Goal: Task Accomplishment & Management: Manage account settings

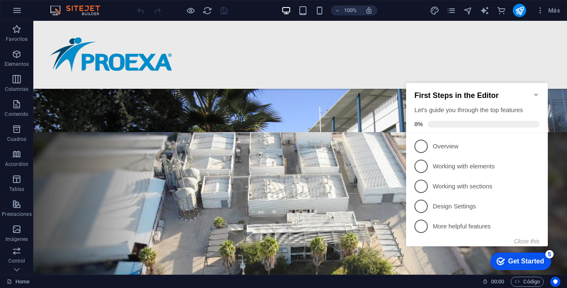
scroll to position [153, 0]
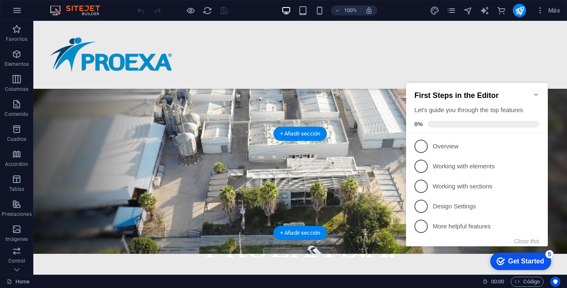
click at [123, 162] on figure at bounding box center [300, 166] width 534 height 177
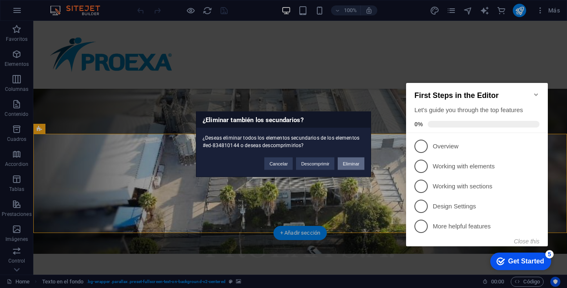
click at [350, 161] on button "Eliminar" at bounding box center [351, 163] width 27 height 13
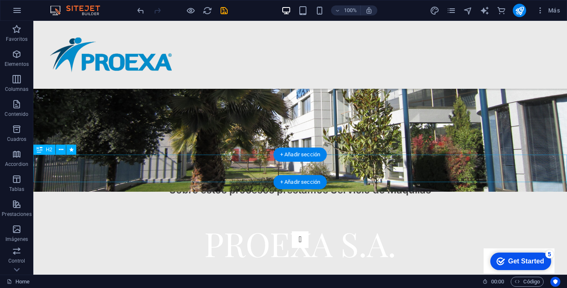
scroll to position [159, 0]
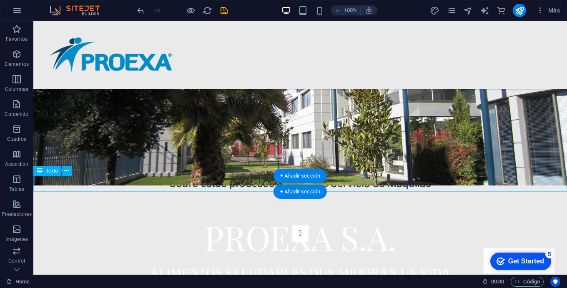
click at [207, 182] on div "Sobre estos procesos prestamos Servicio de Maquilas" at bounding box center [300, 184] width 534 height 16
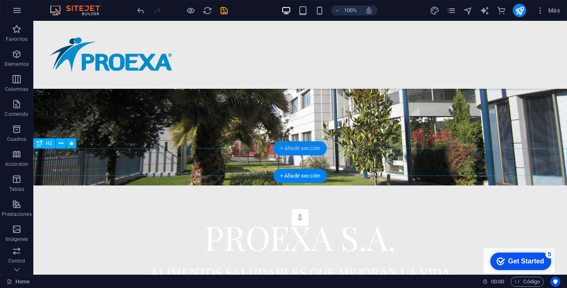
click at [282, 149] on div "+ Añadir sección" at bounding box center [300, 148] width 53 height 14
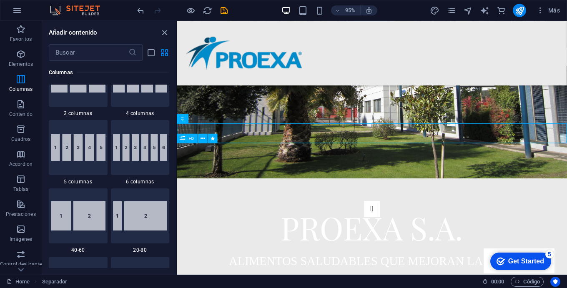
scroll to position [481, 0]
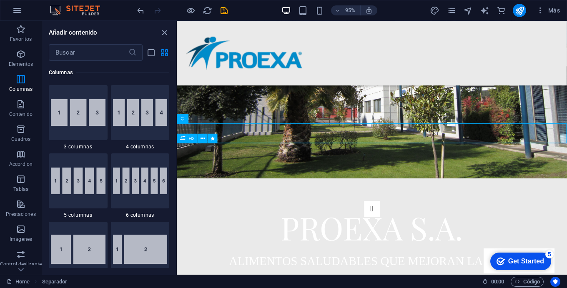
click at [113, 58] on img at bounding box center [140, 44] width 54 height 27
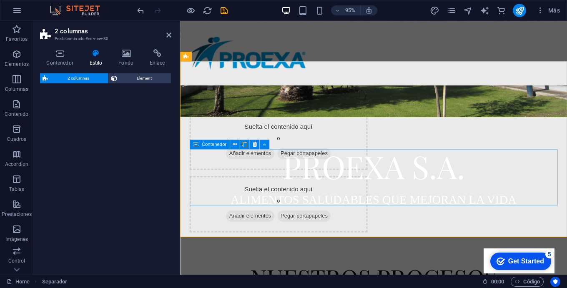
select select "rem"
select select "preset-columns-two-v2-default"
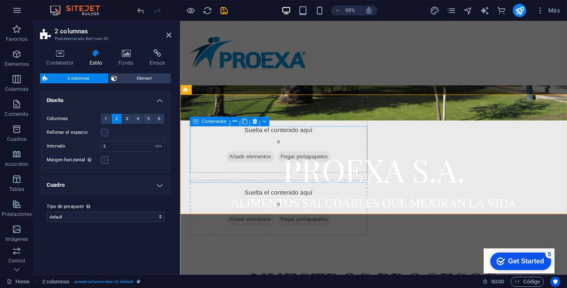
scroll to position [204, 0]
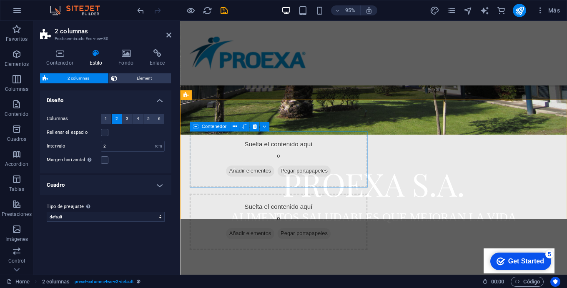
drag, startPoint x: 242, startPoint y: 170, endPoint x: 278, endPoint y: 157, distance: 38.4
click at [256, 154] on div "Suelta el contenido aquí o Añadir elementos Pegar portapapeles" at bounding box center [283, 166] width 187 height 59
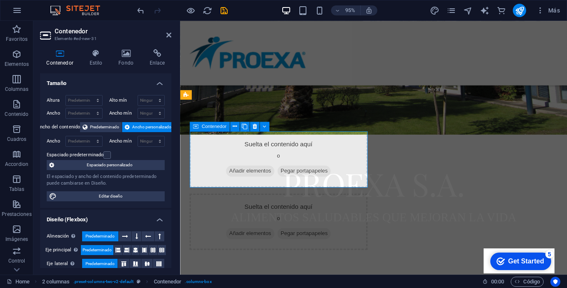
click at [266, 154] on div "Suelta el contenido aquí o Añadir elementos Pegar portapapeles" at bounding box center [283, 166] width 187 height 59
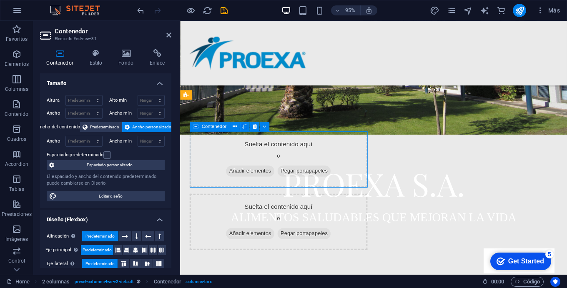
drag, startPoint x: 266, startPoint y: 154, endPoint x: 283, endPoint y: 153, distance: 16.7
click at [283, 153] on div "Suelta el contenido aquí o Añadir elementos Pegar portapapeles" at bounding box center [283, 166] width 187 height 59
click at [327, 150] on div "Suelta el contenido aquí o Añadir elementos Pegar portapapeles" at bounding box center [283, 166] width 187 height 59
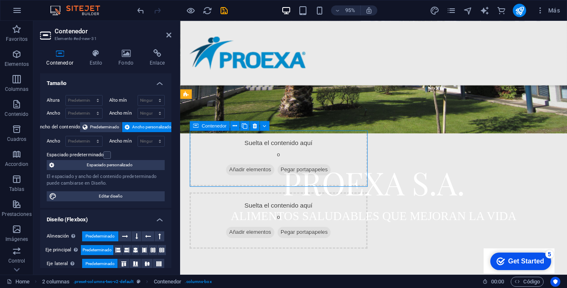
scroll to position [205, 0]
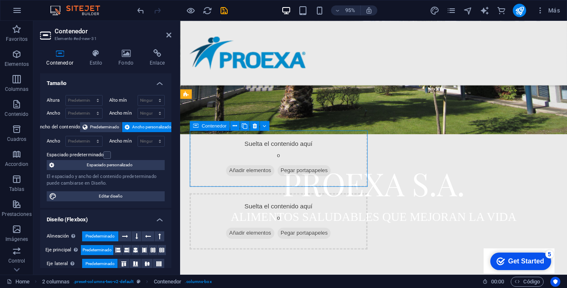
click at [247, 162] on div "Suelta el contenido aquí o Añadir elementos Pegar portapapeles" at bounding box center [283, 165] width 187 height 59
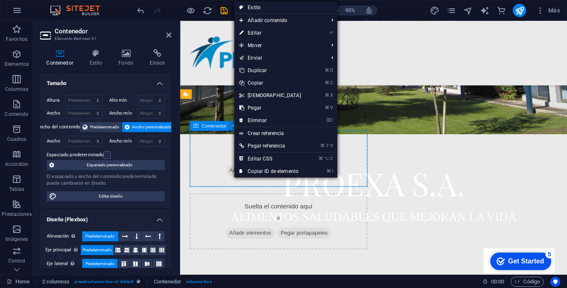
click at [216, 160] on div "Suelta el contenido aquí o Añadir elementos Pegar portapapeles" at bounding box center [283, 165] width 187 height 59
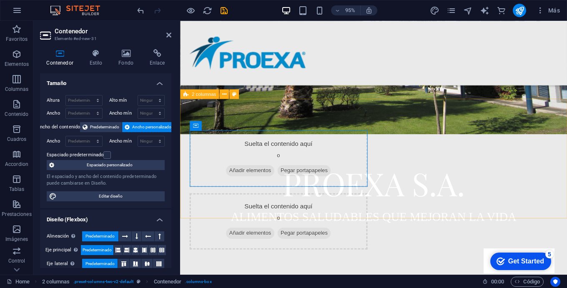
click at [281, 111] on div "Suelta el contenido aquí o Añadir elementos Pegar portapapeles Suelta el conten…" at bounding box center [384, 199] width 408 height 192
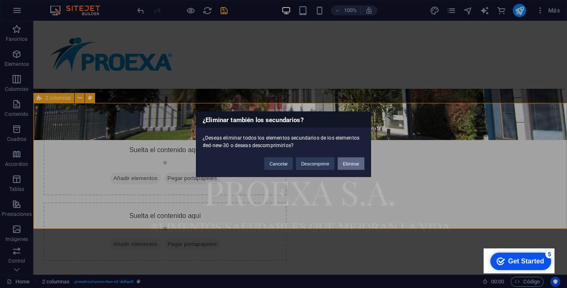
click at [351, 160] on button "Eliminar" at bounding box center [351, 163] width 27 height 13
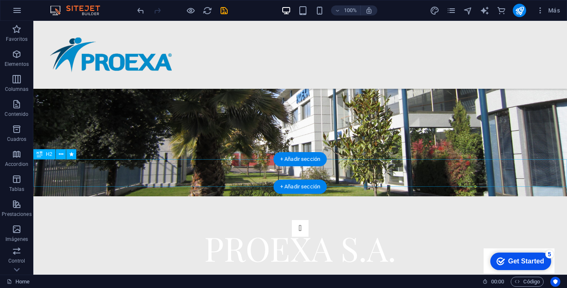
scroll to position [111, 0]
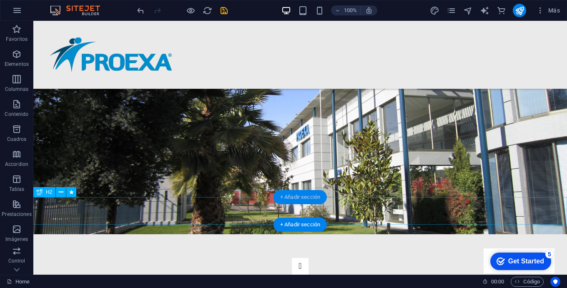
click at [308, 196] on div "+ Añadir sección" at bounding box center [300, 197] width 53 height 14
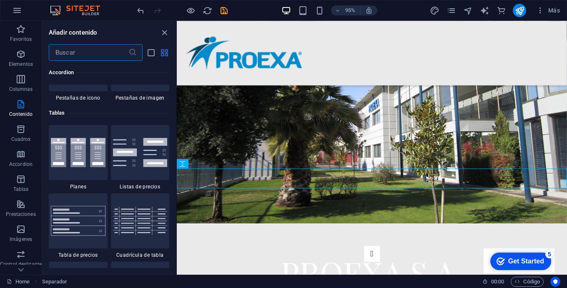
click at [295, 205] on div "NUESTROS PROCESOS" at bounding box center [382, 211] width 411 height 28
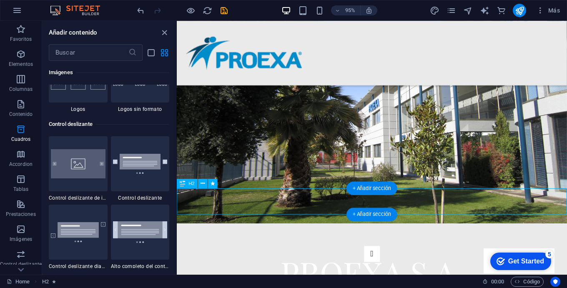
scroll to position [4682, 0]
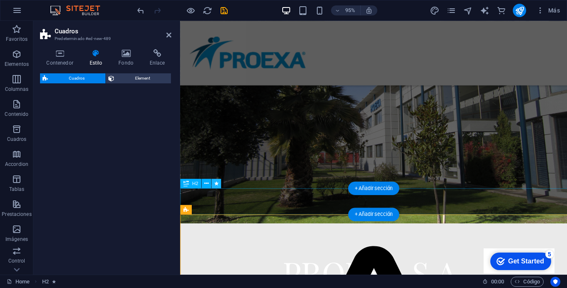
click at [113, 188] on div "Cuadros Element" at bounding box center [105, 170] width 131 height 195
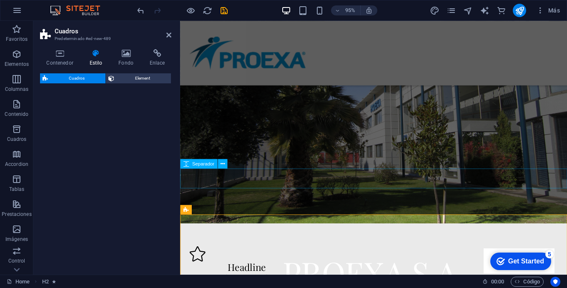
scroll to position [254, 0]
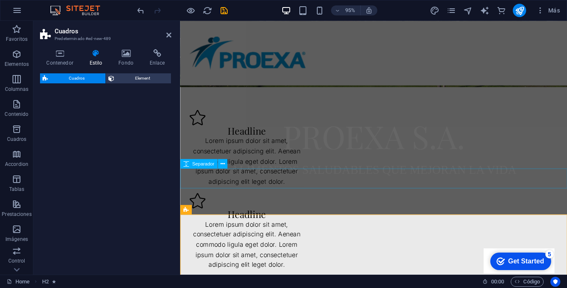
click at [246, 135] on div "Headline" at bounding box center [250, 136] width 120 height 11
select select "rem"
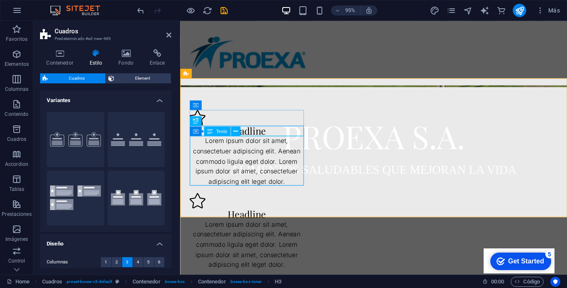
click at [245, 159] on div "Lorem ipsum dolor sit amet, consectetuer adipiscing elit. Aenean commodo ligula…" at bounding box center [250, 168] width 120 height 53
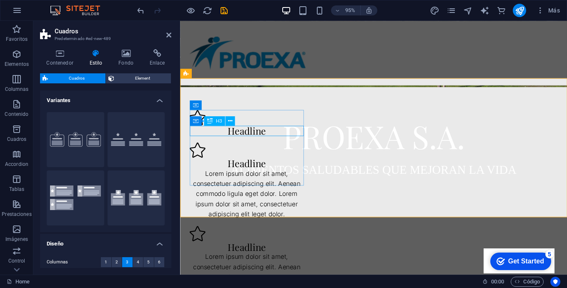
click at [257, 137] on div "Headline" at bounding box center [250, 136] width 120 height 11
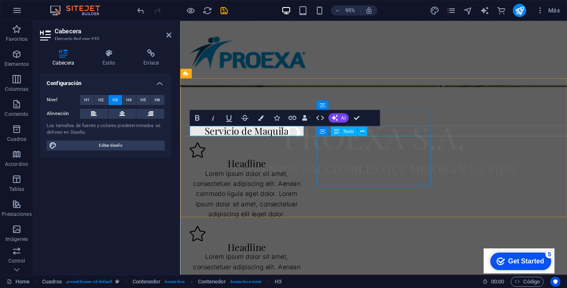
click at [310, 177] on div "Lorem ipsum dolor sit amet, consectetuer adipiscing elit. Aenean commodo ligula…" at bounding box center [250, 203] width 120 height 53
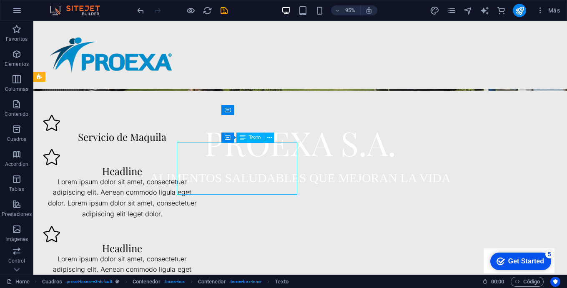
scroll to position [254, 0]
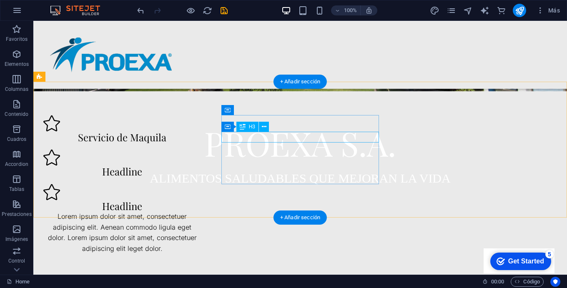
click at [201, 166] on div "Headline" at bounding box center [122, 171] width 158 height 11
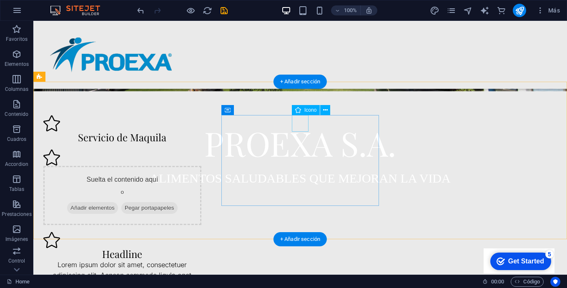
click at [201, 149] on figure at bounding box center [122, 157] width 158 height 17
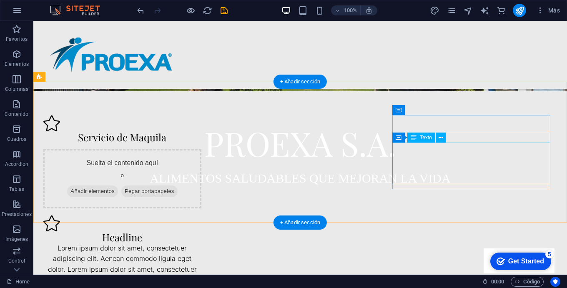
click at [201, 243] on div "Lorem ipsum dolor sit amet, consectetuer adipiscing elit. Aenean commodo ligula…" at bounding box center [122, 264] width 158 height 43
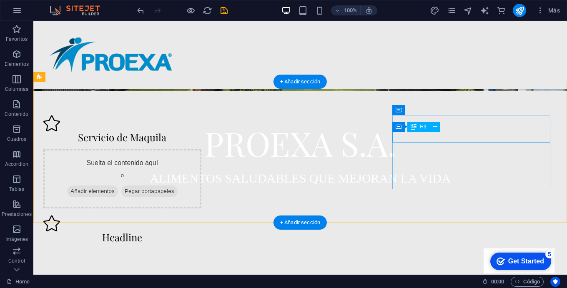
click at [201, 232] on div "Headline" at bounding box center [122, 237] width 158 height 11
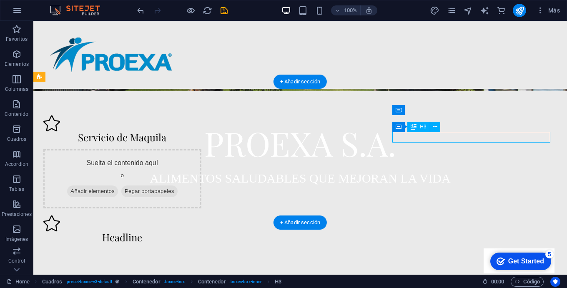
click at [201, 232] on div "Headline" at bounding box center [122, 237] width 158 height 11
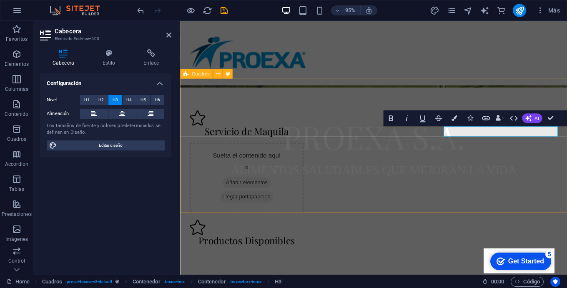
click at [466, 207] on div "Servicio de Maquila Suelta el contenido aquí o Añadir elementos Pegar portapape…" at bounding box center [384, 187] width 408 height 210
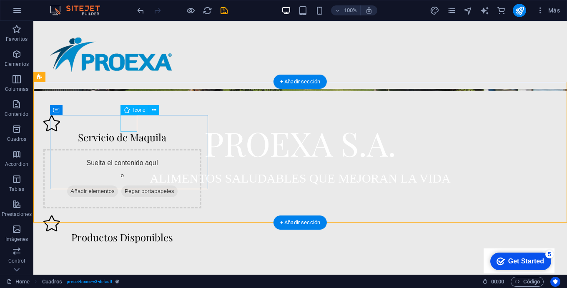
click at [133, 123] on figure at bounding box center [122, 123] width 158 height 17
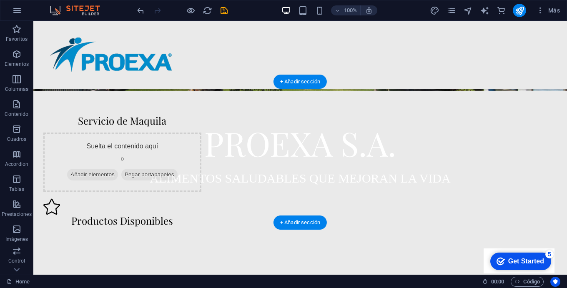
click at [201, 199] on figure at bounding box center [122, 207] width 158 height 17
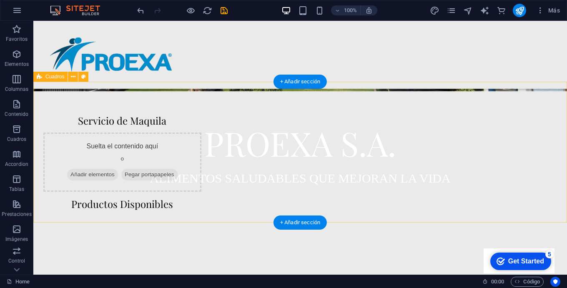
click at [229, 191] on div "Servicio de Maquila Suelta el contenido aquí o Añadir elementos Pegar portapape…" at bounding box center [300, 162] width 534 height 161
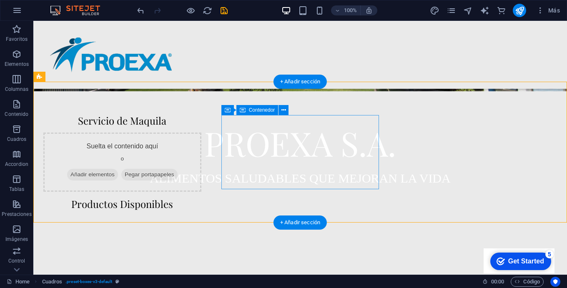
click at [201, 184] on div "Suelta el contenido aquí o Añadir elementos Pegar portapapeles" at bounding box center [122, 162] width 158 height 59
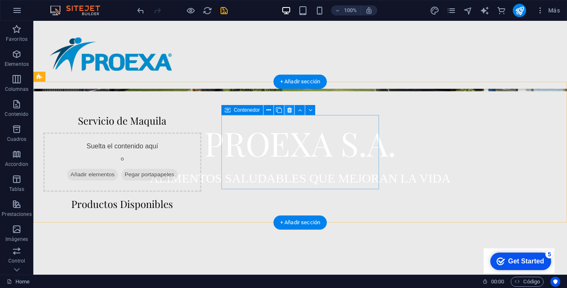
click at [289, 111] on icon at bounding box center [289, 110] width 5 height 9
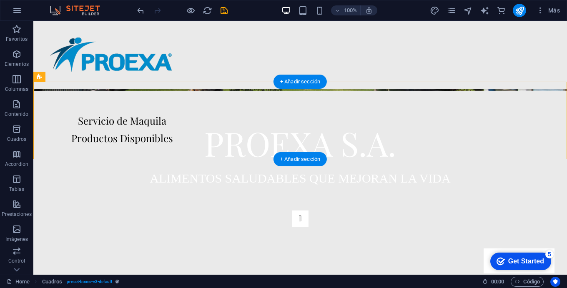
drag, startPoint x: 269, startPoint y: 121, endPoint x: 384, endPoint y: 121, distance: 114.3
click at [391, 123] on div "Servicio de Maquila Productos Disponibles" at bounding box center [300, 130] width 534 height 96
click at [247, 136] on div "Servicio de Maquila Productos Disponibles" at bounding box center [300, 130] width 534 height 96
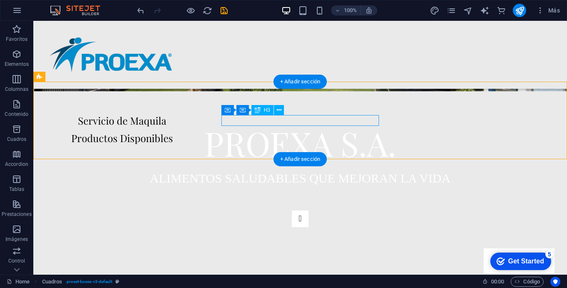
click at [201, 133] on div "Productos Disponibles" at bounding box center [122, 138] width 158 height 11
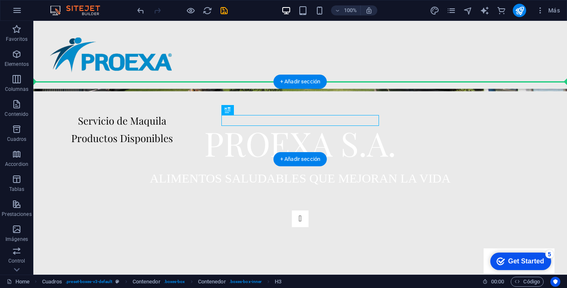
drag, startPoint x: 294, startPoint y: 133, endPoint x: 428, endPoint y: 116, distance: 134.5
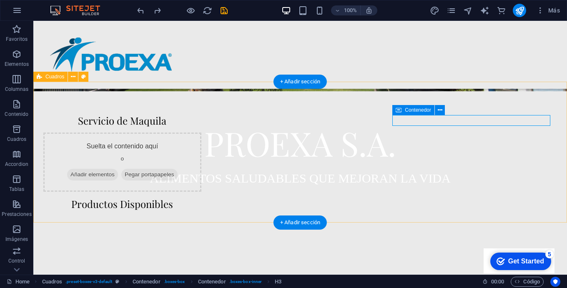
click at [160, 199] on div "Servicio de Maquila Suelta el contenido aquí o Añadir elementos Pegar portapape…" at bounding box center [300, 162] width 534 height 161
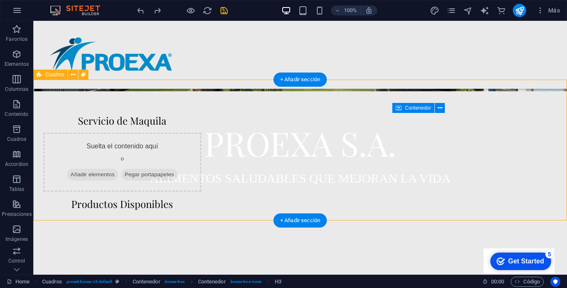
scroll to position [256, 0]
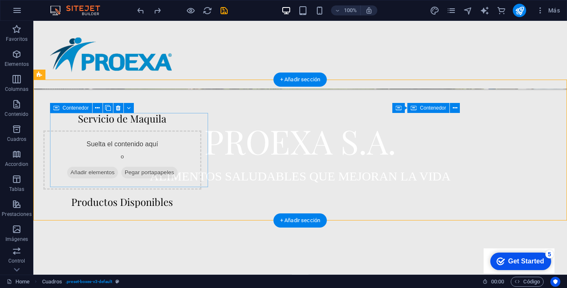
click at [146, 124] on div "Servicio de Maquila" at bounding box center [122, 118] width 158 height 11
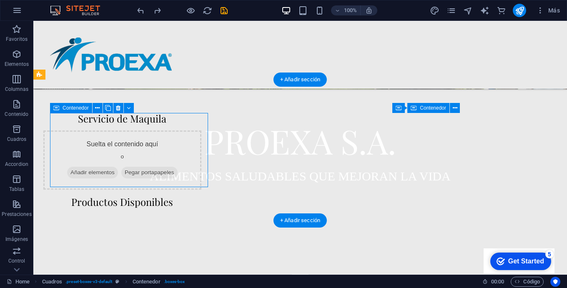
click at [146, 124] on div "Servicio de Maquila" at bounding box center [122, 118] width 158 height 11
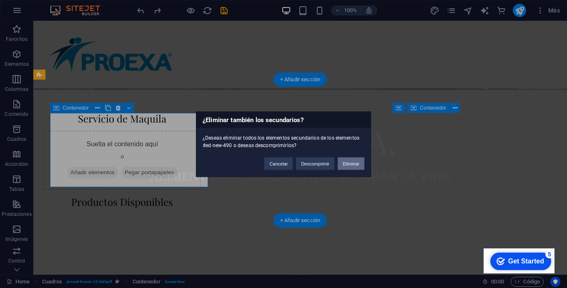
click at [357, 167] on button "Eliminar" at bounding box center [351, 163] width 27 height 13
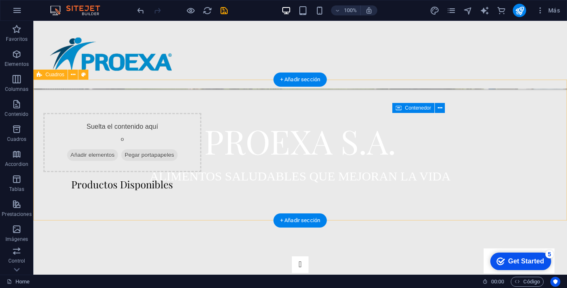
click at [115, 99] on div "Suelta el contenido aquí o Añadir elementos Pegar portapapeles Productos Dispon…" at bounding box center [300, 151] width 534 height 143
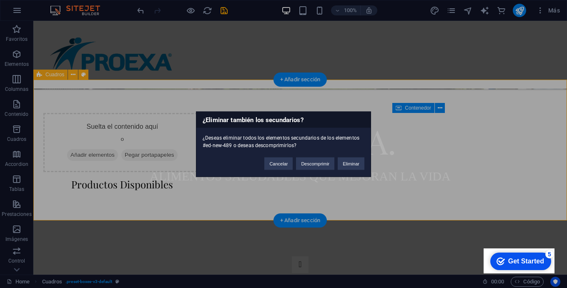
click at [347, 170] on div "Cancelar Descomprimir Eliminar" at bounding box center [314, 159] width 113 height 21
drag, startPoint x: 350, startPoint y: 165, endPoint x: 317, endPoint y: 144, distance: 39.6
click at [350, 165] on button "Eliminar" at bounding box center [351, 163] width 27 height 13
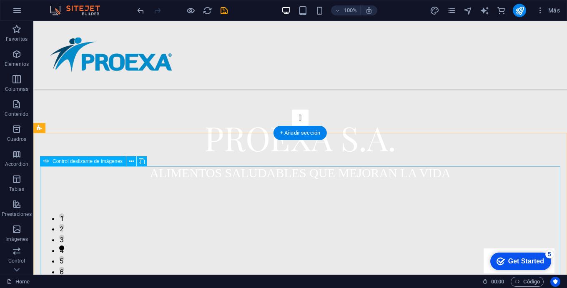
scroll to position [153, 0]
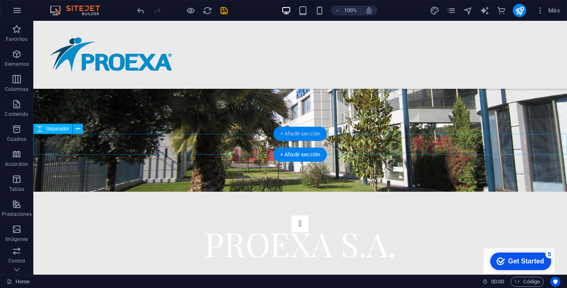
click at [307, 133] on div "+ Añadir sección" at bounding box center [300, 134] width 53 height 14
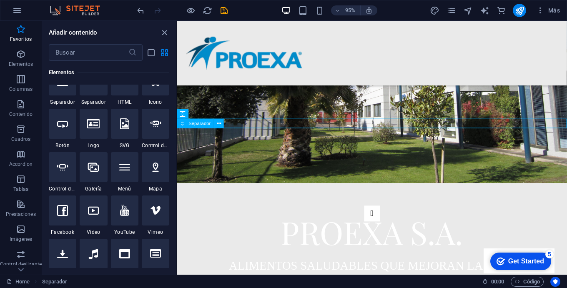
scroll to position [154, 0]
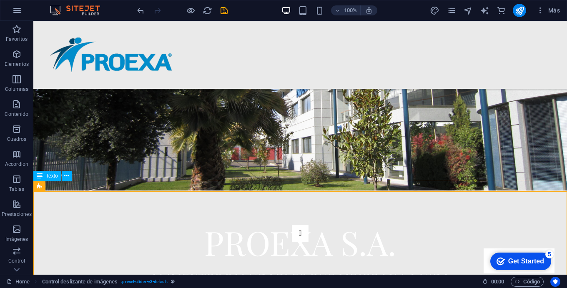
click at [126, 187] on div "Nuevo elemento de texto" at bounding box center [300, 186] width 534 height 11
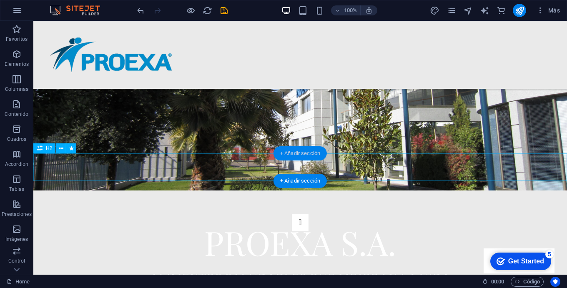
scroll to position [11, 0]
click at [291, 146] on div "+ Añadir sección" at bounding box center [300, 153] width 53 height 14
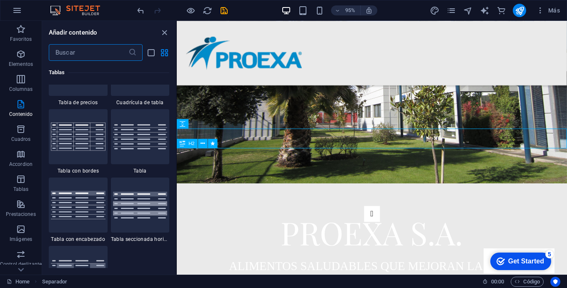
scroll to position [2986, 0]
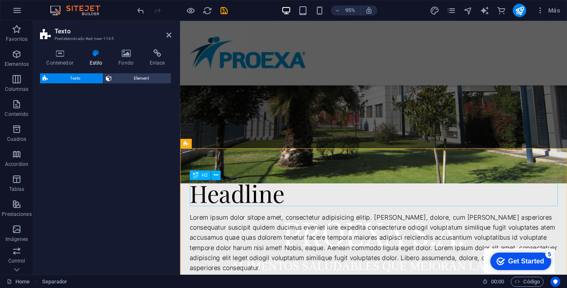
scroll to position [243, 0]
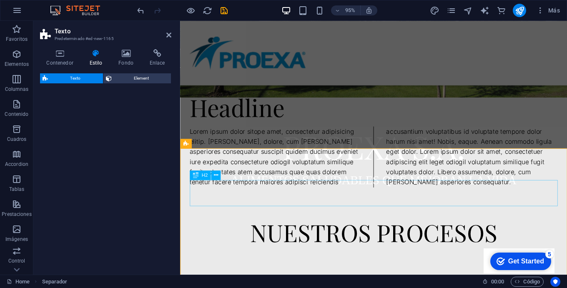
select select "rem"
select select "px"
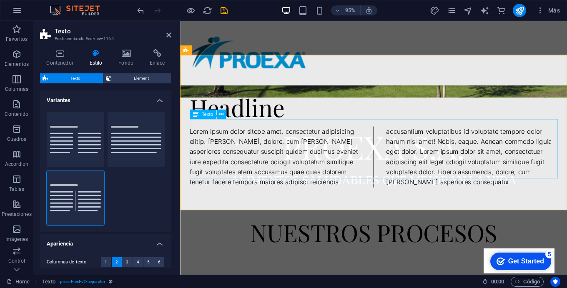
scroll to position [251, 0]
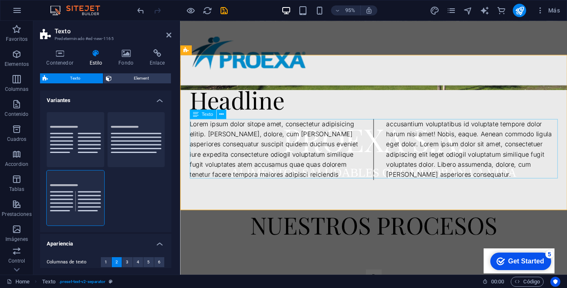
click at [244, 154] on div "Lorem ipsum dolor sitope amet, consectetur adipisicing elitip. [PERSON_NAME], d…" at bounding box center [384, 156] width 388 height 64
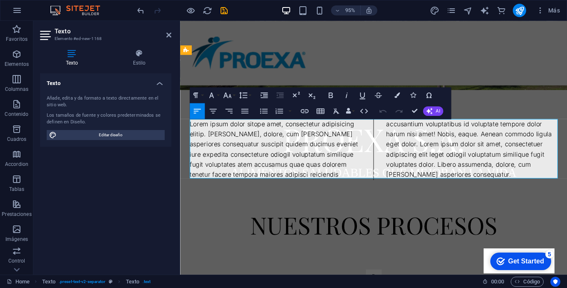
click at [244, 154] on p "Lorem ipsum dolor sitope amet, consectetur adipisicing elitip. [PERSON_NAME], d…" at bounding box center [384, 156] width 388 height 64
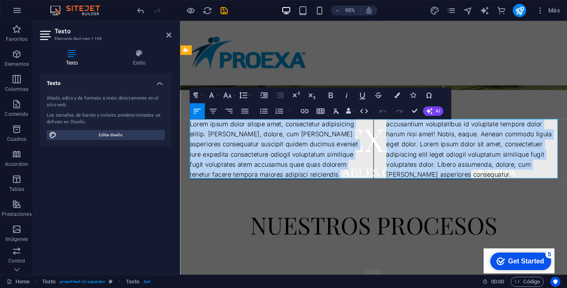
click at [194, 129] on p "Lorem ipsum dolor sitope amet, consectetur adipisicing elitip. [PERSON_NAME], d…" at bounding box center [384, 156] width 388 height 64
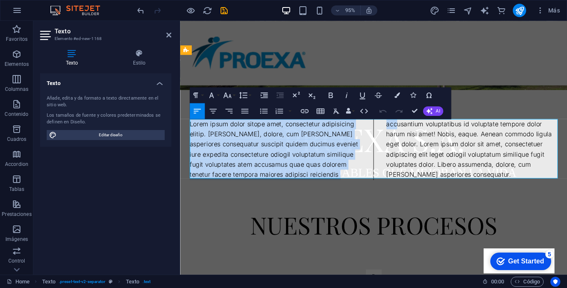
drag, startPoint x: 191, startPoint y: 129, endPoint x: 360, endPoint y: 182, distance: 177.5
click at [360, 182] on p "Lorem ipsum dolor sitope amet, consectetur adipisicing elitip. [PERSON_NAME], d…" at bounding box center [384, 156] width 388 height 64
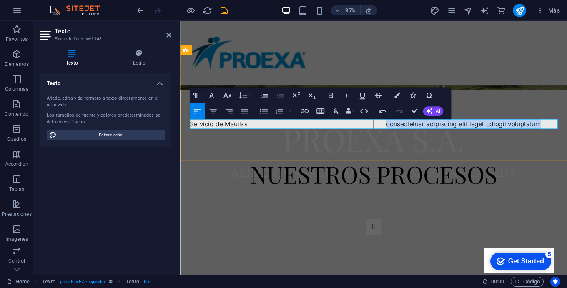
drag, startPoint x: 398, startPoint y: 130, endPoint x: 560, endPoint y: 132, distance: 162.3
click at [560, 132] on p "consectetuer adipiscing elit leget odiogil voluptatum" at bounding box center [488, 129] width 181 height 11
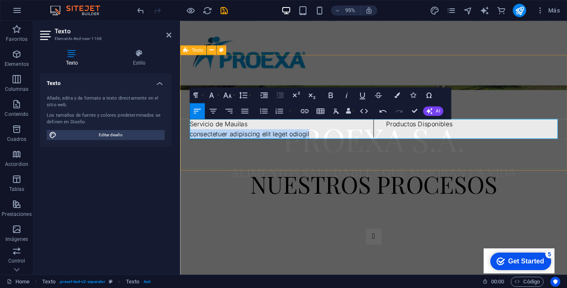
drag, startPoint x: 314, startPoint y: 138, endPoint x: 182, endPoint y: 139, distance: 132.2
click at [182, 139] on div "Headline Servicio de Mauilas consectetuer adipiscing elit leget odiogil Product…" at bounding box center [384, 118] width 408 height 122
click at [426, 131] on p "Productos Disponibles" at bounding box center [488, 129] width 181 height 11
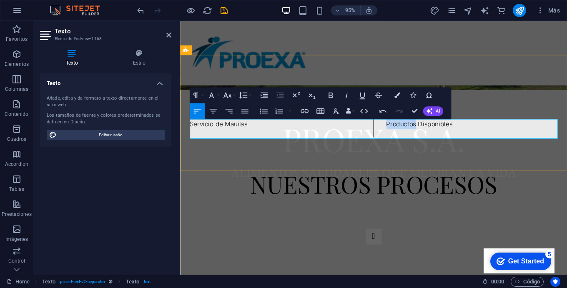
click at [426, 131] on p "Productos Disponibles" at bounding box center [488, 129] width 181 height 11
drag, startPoint x: 251, startPoint y: 131, endPoint x: 190, endPoint y: 127, distance: 61.0
click at [190, 127] on p "Servicio de Mauilas" at bounding box center [280, 129] width 181 height 11
click at [213, 106] on icon "button" at bounding box center [213, 111] width 10 height 10
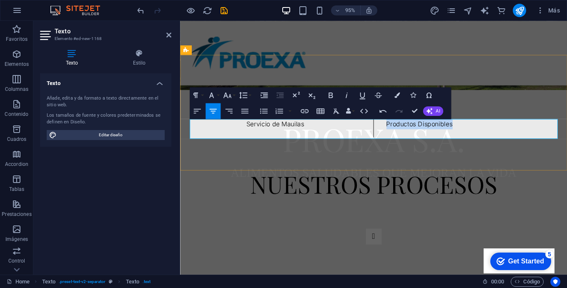
drag, startPoint x: 398, startPoint y: 128, endPoint x: 480, endPoint y: 136, distance: 82.5
click at [480, 136] on div "Servicio de Mauilas Productos Disponibles" at bounding box center [384, 134] width 388 height 21
click at [216, 106] on icon "button" at bounding box center [213, 111] width 10 height 10
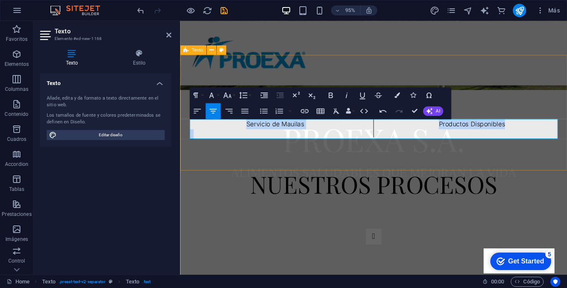
drag, startPoint x: 235, startPoint y: 131, endPoint x: 493, endPoint y: 153, distance: 259.6
click at [493, 153] on div "Headline Servicio de Mauilas Productos Disponibles" at bounding box center [384, 118] width 408 height 122
click at [229, 93] on icon "button" at bounding box center [227, 95] width 8 height 5
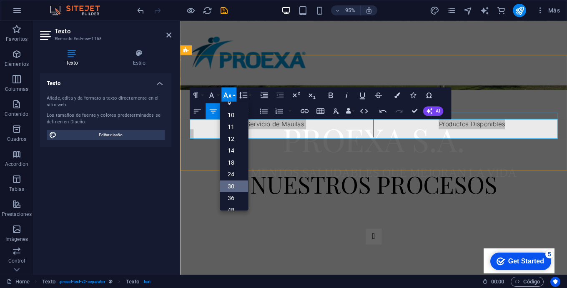
scroll to position [21, 0]
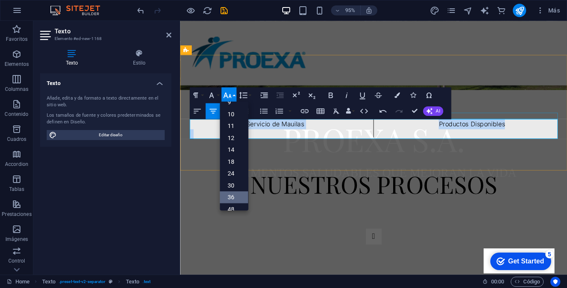
click at [235, 191] on link "36" at bounding box center [234, 197] width 28 height 12
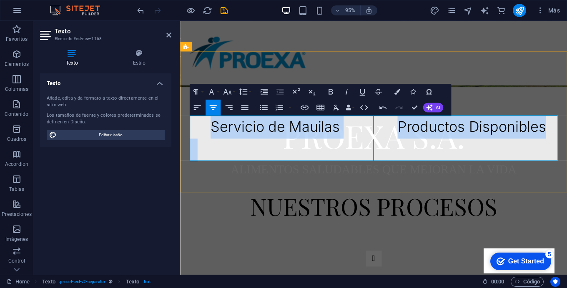
click at [317, 136] on span "Servicio de Mauilas" at bounding box center [280, 132] width 136 height 18
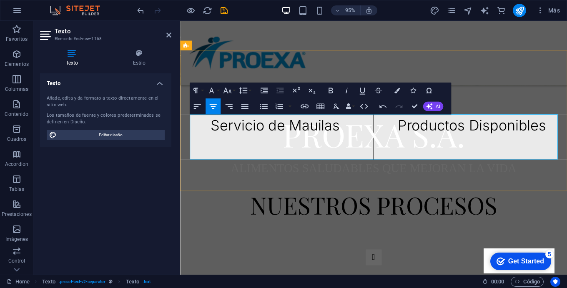
scroll to position [255, 0]
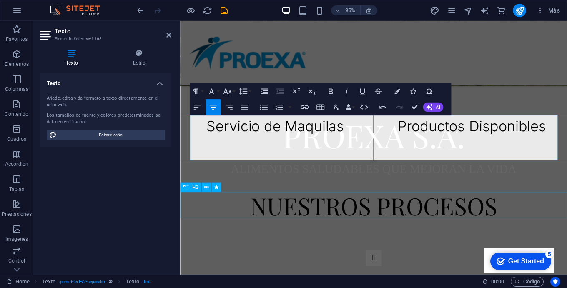
click at [330, 211] on div "NUESTROS PROCESOS" at bounding box center [384, 215] width 408 height 28
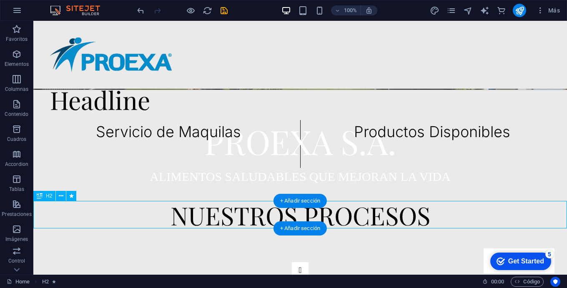
click at [221, 215] on div "NUESTROS PROCESOS" at bounding box center [300, 215] width 534 height 28
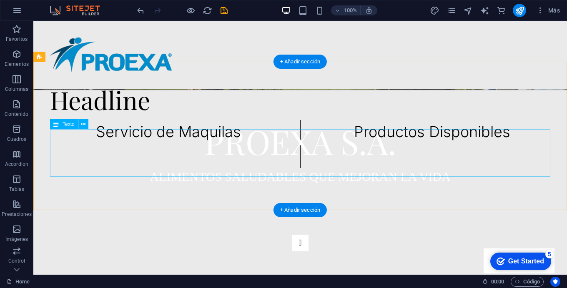
scroll to position [246, 0]
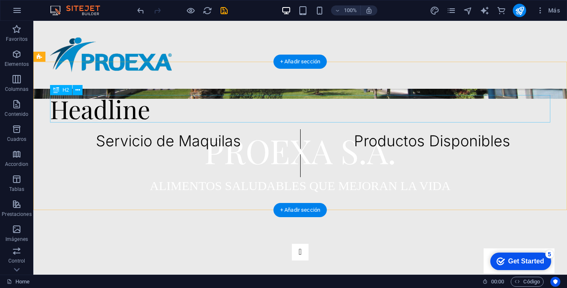
click at [119, 115] on div "Headline" at bounding box center [300, 109] width 501 height 28
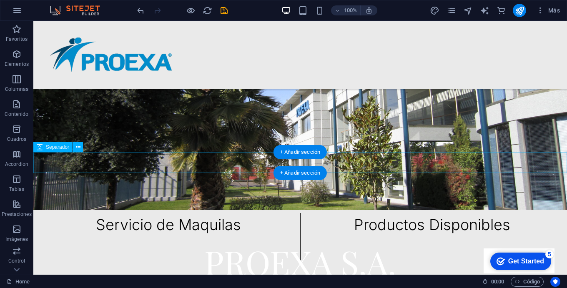
scroll to position [134, 0]
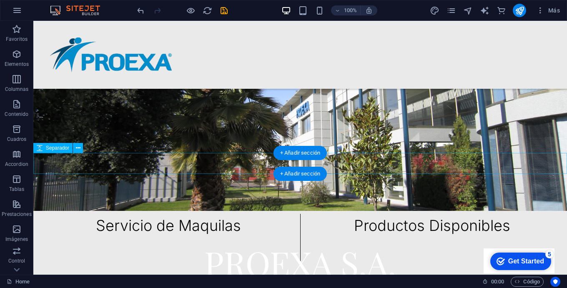
click at [196, 163] on div at bounding box center [300, 163] width 534 height 21
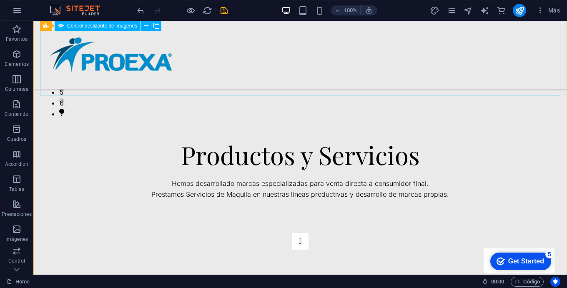
scroll to position [515, 0]
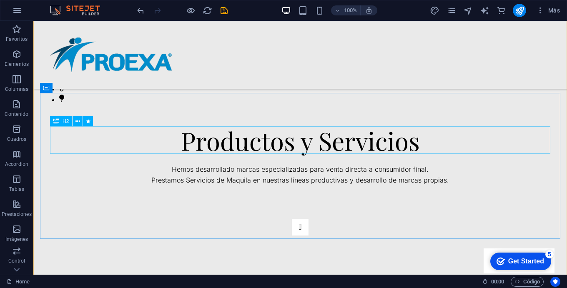
click at [261, 151] on div "Productos y Servicios" at bounding box center [300, 141] width 501 height 28
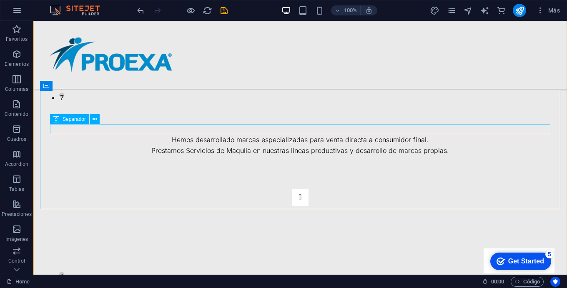
click at [151, 126] on div "Image Slider" at bounding box center [300, 130] width 501 height 10
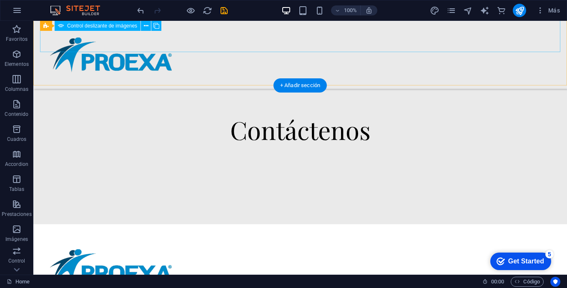
scroll to position [831, 0]
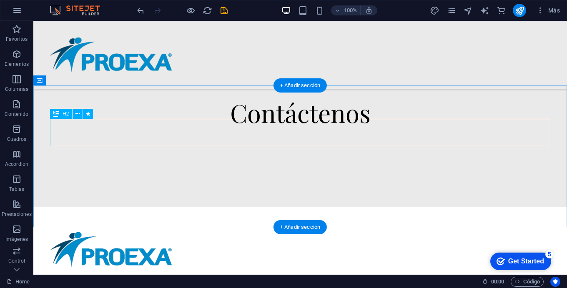
click at [312, 126] on div "Contáctenos" at bounding box center [300, 113] width 501 height 28
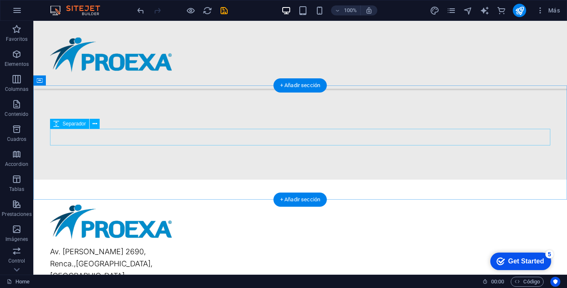
click at [312, 126] on div at bounding box center [300, 117] width 501 height 17
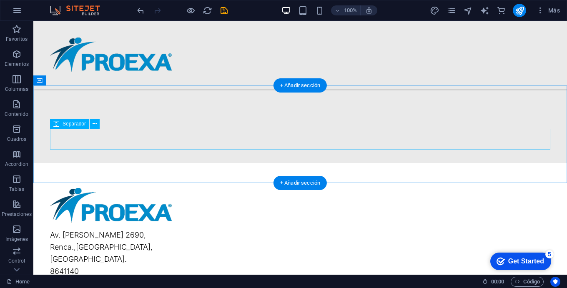
click at [312, 130] on div at bounding box center [300, 119] width 501 height 21
click at [258, 163] on div at bounding box center [300, 114] width 534 height 98
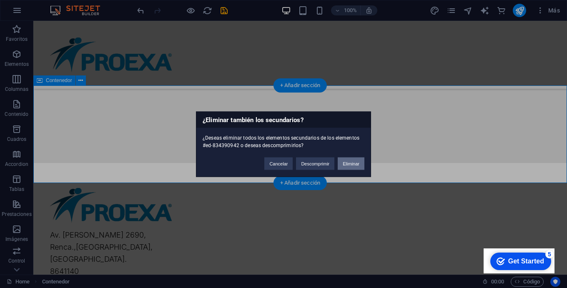
click at [341, 164] on button "Eliminar" at bounding box center [351, 163] width 27 height 13
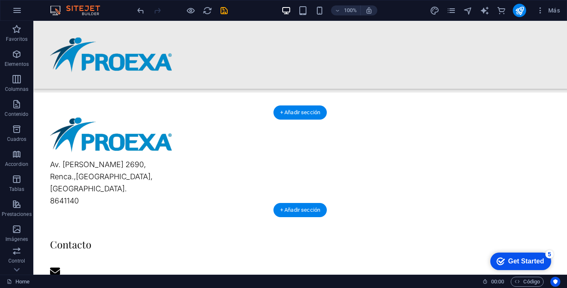
scroll to position [1, 0]
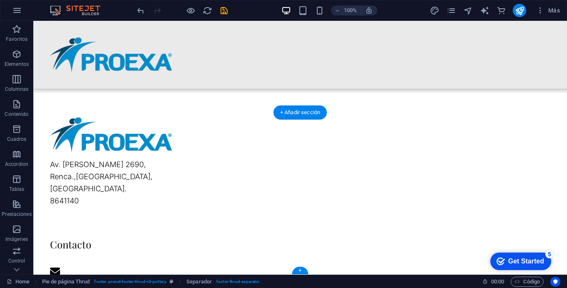
scroll to position [774, 0]
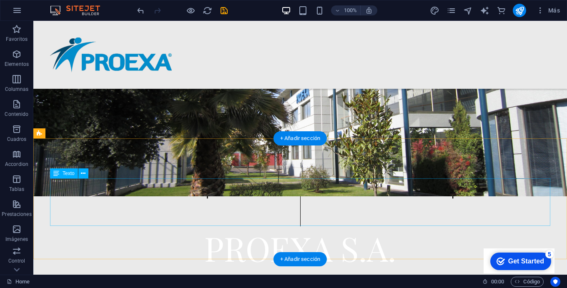
click at [166, 191] on div "Servicio de Maquilas Productos Disponibles" at bounding box center [300, 203] width 501 height 48
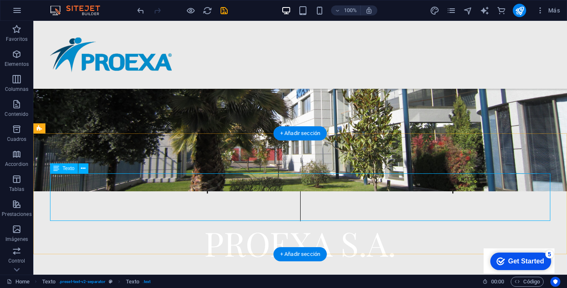
scroll to position [149, 0]
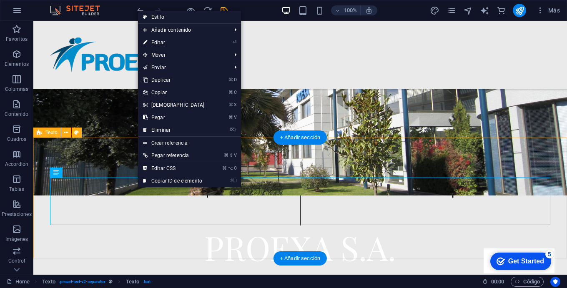
click at [92, 142] on div "Servicio de Maquilas Productos Disponibles" at bounding box center [300, 198] width 534 height 121
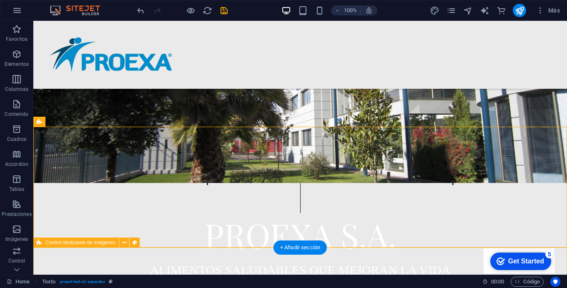
scroll to position [159, 0]
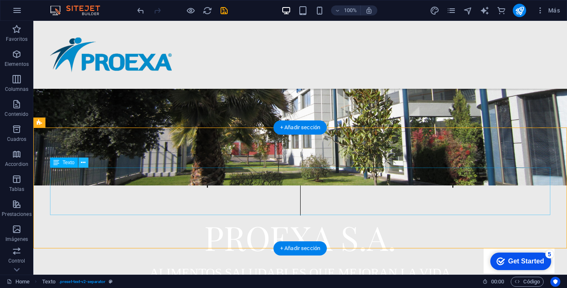
click at [84, 159] on icon at bounding box center [83, 163] width 5 height 9
click at [217, 155] on div "Servicio de Maquilas Productos Disponibles" at bounding box center [300, 188] width 534 height 121
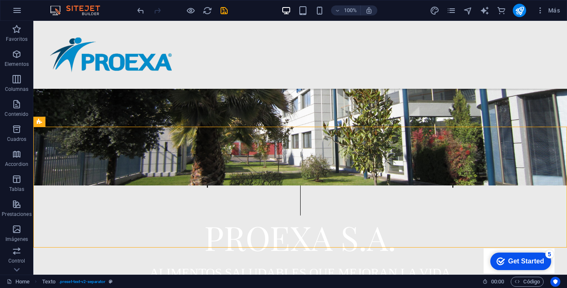
scroll to position [160, 0]
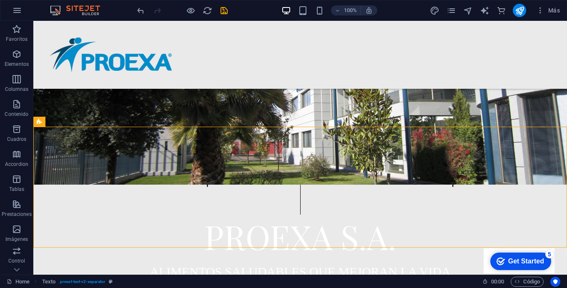
click at [149, 180] on div "Servicio de Maquilas Productos Disponibles" at bounding box center [300, 191] width 501 height 48
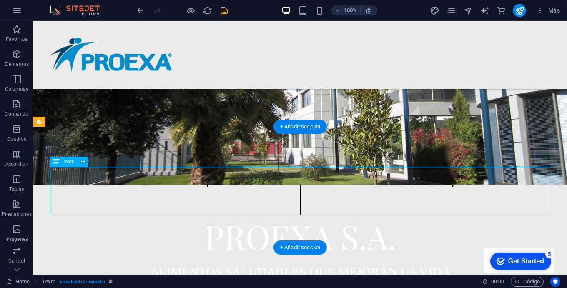
click at [149, 180] on div "Servicio de Maquilas Productos Disponibles" at bounding box center [300, 191] width 501 height 48
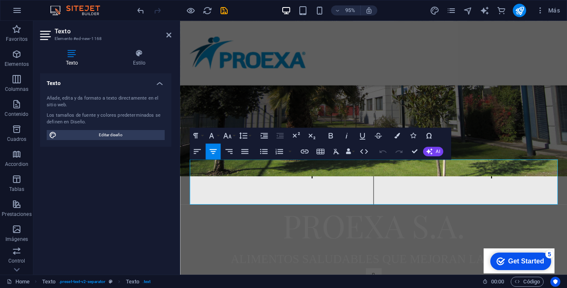
click at [151, 154] on div "Texto Añade, edita y da formato a texto directamente en el sitio web. Los tamañ…" at bounding box center [105, 170] width 131 height 195
click at [262, 179] on span "Servicio de Maquilas" at bounding box center [280, 178] width 145 height 18
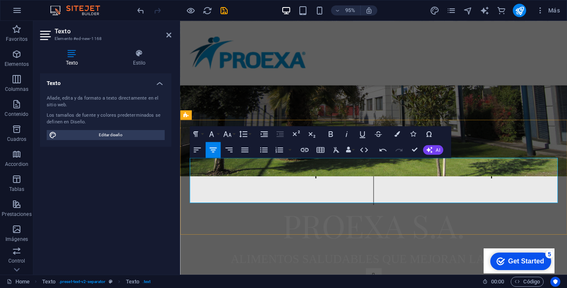
scroll to position [162, 0]
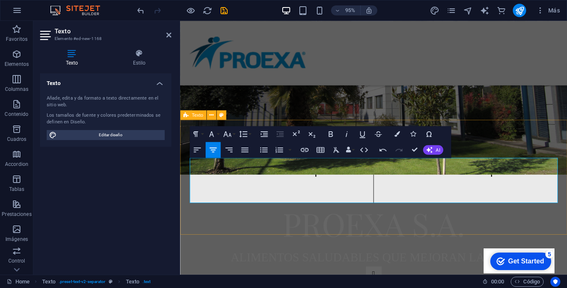
click at [283, 214] on div "Servicios de Maquilas Productos Disponibles" at bounding box center [384, 185] width 408 height 121
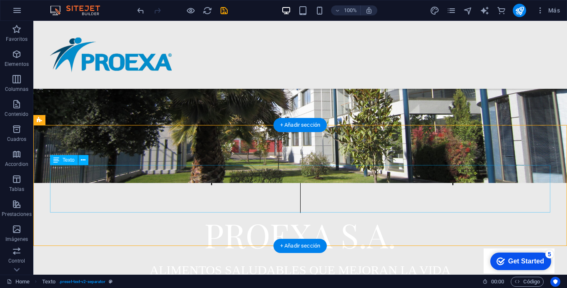
click at [270, 194] on div "Servicios de Maquilas Productos Disponibles" at bounding box center [300, 189] width 501 height 48
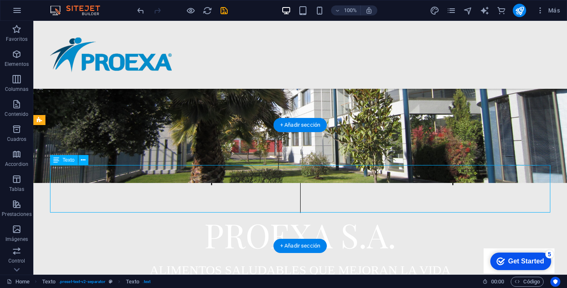
click at [154, 196] on div "Servicios de Maquilas Productos Disponibles" at bounding box center [300, 189] width 501 height 48
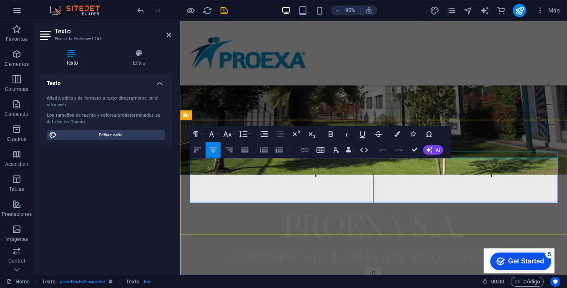
click at [305, 145] on icon "button" at bounding box center [305, 150] width 10 height 10
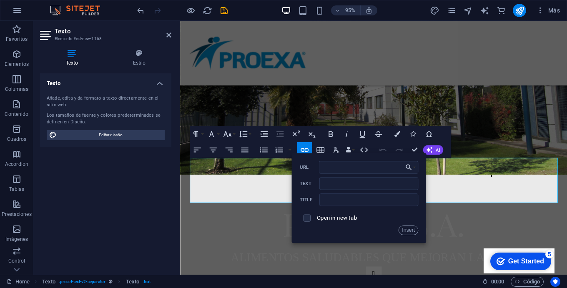
click at [144, 224] on div "Texto Añade, edita y da formato a texto directamente en el sitio web. Los tamañ…" at bounding box center [105, 170] width 131 height 195
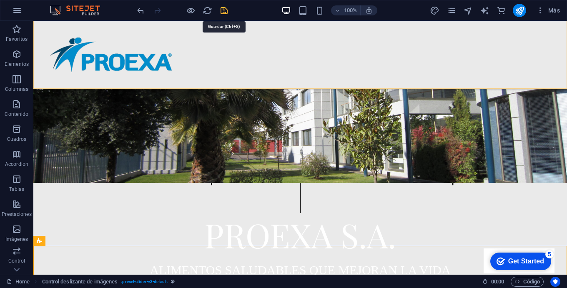
click at [220, 9] on icon "save" at bounding box center [224, 11] width 10 height 10
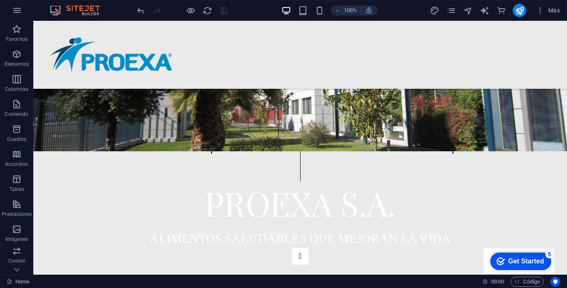
scroll to position [21, 0]
click at [453, 12] on icon "pages" at bounding box center [452, 11] width 10 height 10
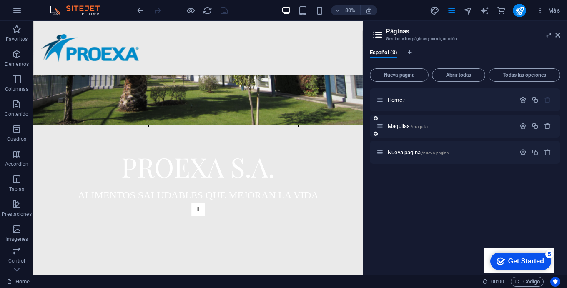
click at [481, 134] on div "Maquilas /maquilas" at bounding box center [465, 126] width 191 height 23
click at [468, 133] on div "Maquilas /maquilas" at bounding box center [465, 126] width 191 height 23
click at [456, 118] on div "Maquilas /maquilas" at bounding box center [465, 126] width 191 height 23
drag, startPoint x: 404, startPoint y: 119, endPoint x: 410, endPoint y: 111, distance: 9.8
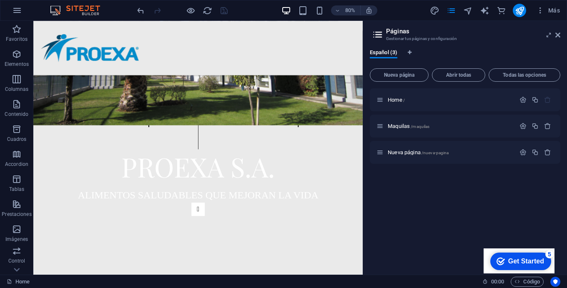
click at [404, 119] on div "Maquilas /maquilas" at bounding box center [465, 126] width 191 height 23
click at [418, 103] on div "Home /" at bounding box center [446, 100] width 139 height 10
click at [403, 119] on div "Maquilas /maquilas" at bounding box center [465, 126] width 191 height 23
click at [376, 128] on div "Maquilas /maquilas" at bounding box center [465, 126] width 191 height 23
click at [426, 124] on span "/maquilas" at bounding box center [420, 126] width 19 height 5
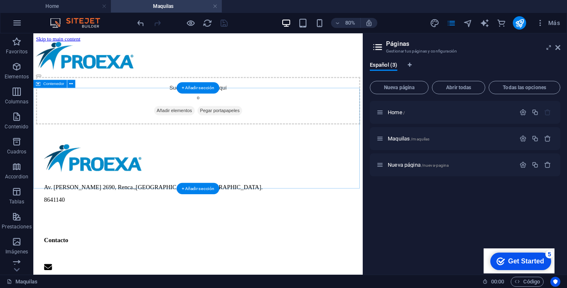
scroll to position [0, 0]
click at [145, 147] on div "Suelta el contenido aquí o Añadir elementos Pegar portapapeles" at bounding box center [239, 117] width 405 height 59
click at [200, 147] on div "Suelta el contenido aquí o Añadir elementos Pegar portapapeles" at bounding box center [239, 117] width 405 height 59
click at [162, 147] on div "Suelta el contenido aquí o Añadir elementos Pegar portapapeles" at bounding box center [239, 117] width 405 height 59
click at [140, 147] on div "Suelta el contenido aquí o Añadir elementos Pegar portapapeles" at bounding box center [239, 117] width 405 height 59
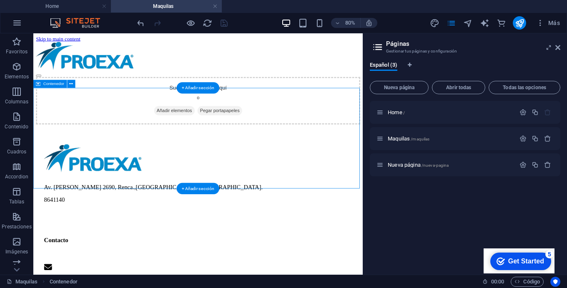
click at [152, 147] on div "Suelta el contenido aquí o Añadir elementos Pegar portapapeles" at bounding box center [239, 117] width 405 height 59
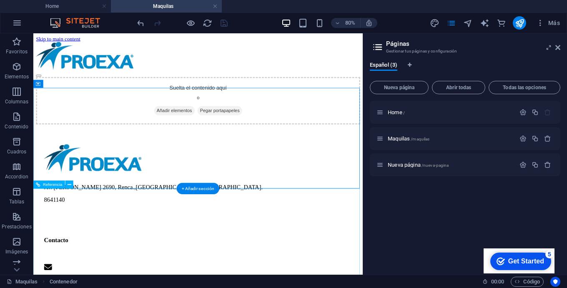
click at [221, 283] on div "Av. [PERSON_NAME][STREET_ADDRESS]. 8641140 Contacto [EMAIL_ADDRESS][DOMAIN_NAME]" at bounding box center [239, 267] width 385 height 191
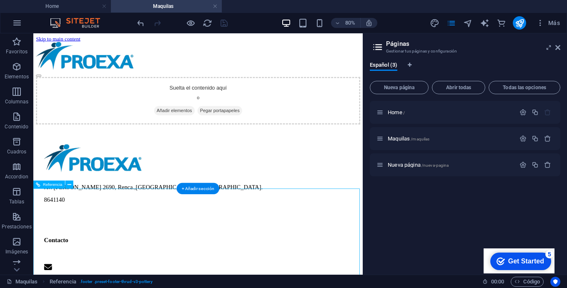
click at [109, 209] on div at bounding box center [239, 190] width 385 height 36
click at [87, 209] on div at bounding box center [239, 190] width 385 height 36
click at [71, 209] on div at bounding box center [239, 190] width 385 height 36
click at [184, 263] on div "Av. [PERSON_NAME][STREET_ADDRESS]. 8641140 Contacto [EMAIL_ADDRESS][DOMAIN_NAME]" at bounding box center [239, 267] width 385 height 191
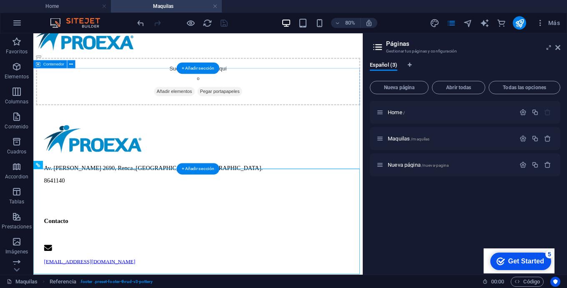
scroll to position [24, 0]
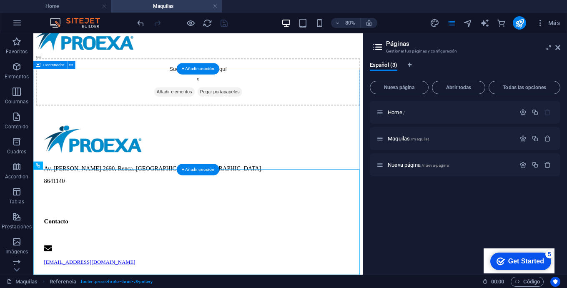
click at [191, 112] on span "Añadir elementos" at bounding box center [209, 107] width 51 height 12
click at [75, 123] on div "Suelta el contenido aquí o Añadir elementos Pegar portapapeles" at bounding box center [239, 93] width 405 height 59
click at [113, 123] on div "Suelta el contenido aquí o Añadir elementos Pegar portapapeles" at bounding box center [239, 93] width 405 height 59
click at [199, 66] on div "+ Añadir sección" at bounding box center [198, 68] width 43 height 11
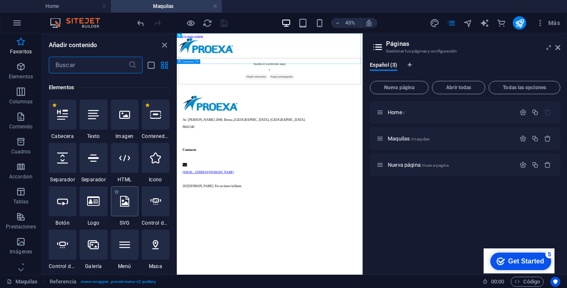
scroll to position [81, 0]
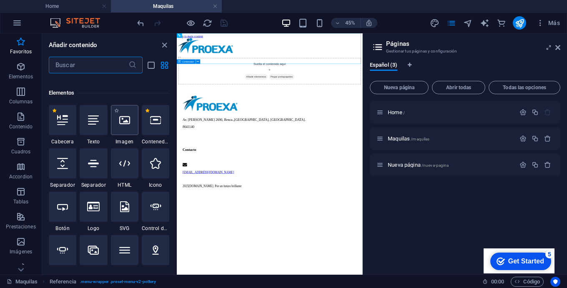
click at [127, 126] on icon at bounding box center [124, 120] width 11 height 11
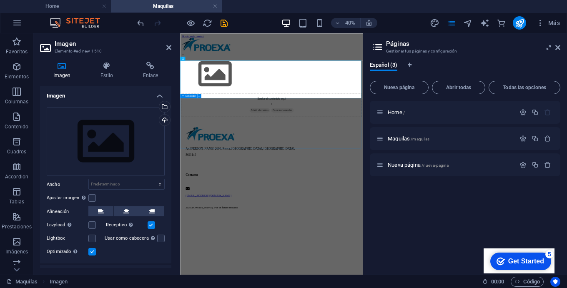
click at [127, 193] on div "Ajustar imagen Ajustar imagen automáticamente a un ancho y alto fijo" at bounding box center [106, 198] width 118 height 10
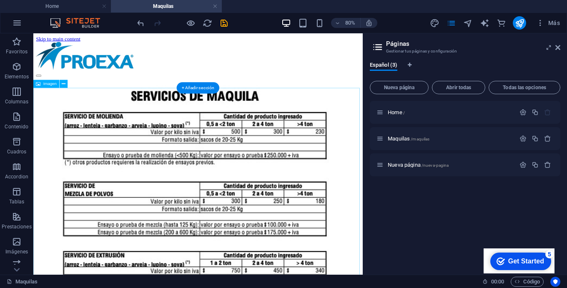
scroll to position [0, 0]
click at [13, 67] on icon "button" at bounding box center [17, 67] width 10 height 10
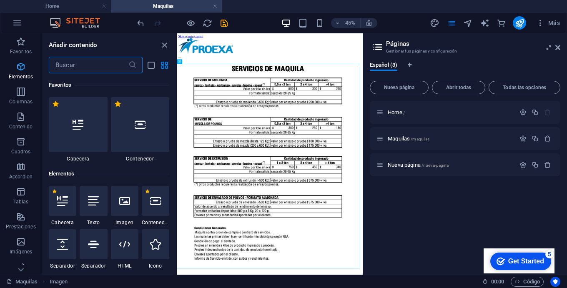
scroll to position [157, 0]
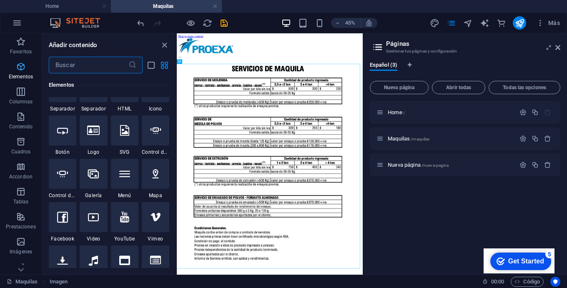
click at [14, 65] on span "Elementos" at bounding box center [21, 72] width 42 height 20
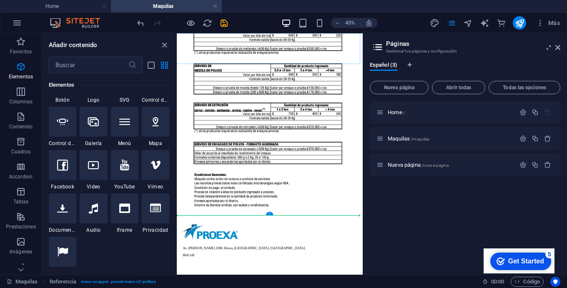
scroll to position [118, 0]
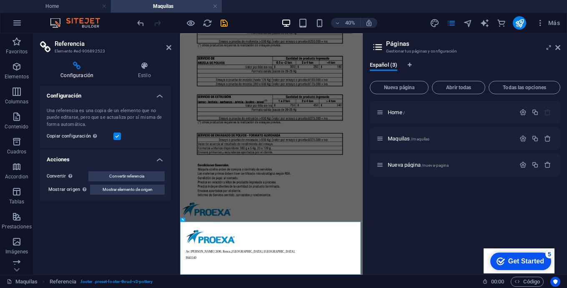
scroll to position [99, 0]
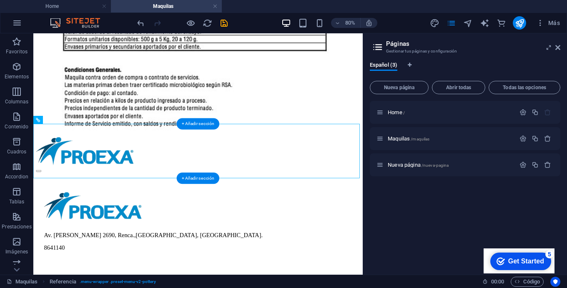
click at [136, 200] on div at bounding box center [239, 185] width 405 height 44
click at [190, 180] on div at bounding box center [239, 185] width 405 height 44
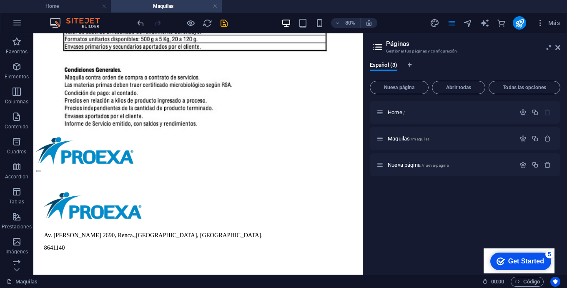
scroll to position [286, 0]
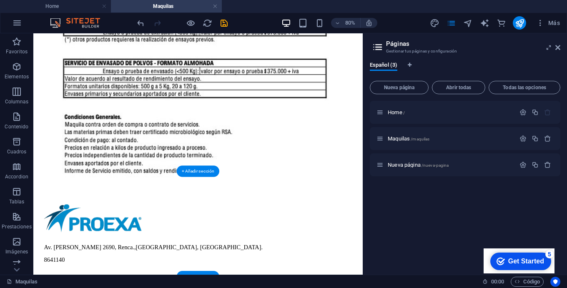
click at [121, 250] on div at bounding box center [239, 265] width 385 height 36
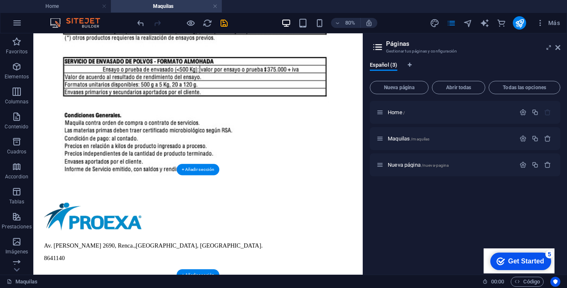
click at [93, 245] on div at bounding box center [239, 263] width 385 height 36
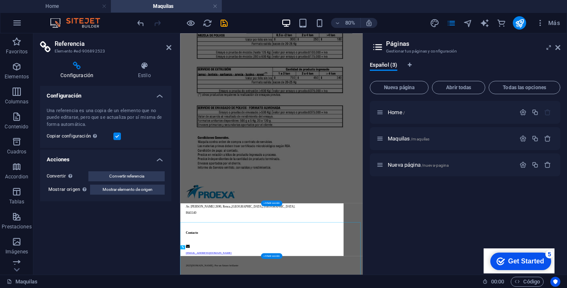
scroll to position [31, 0]
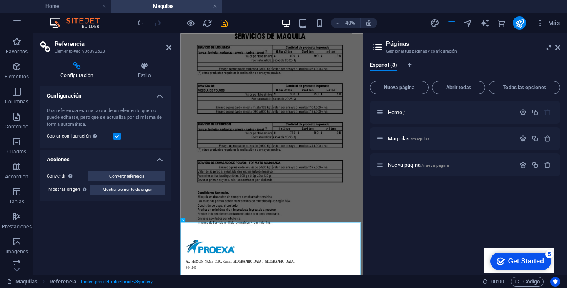
drag, startPoint x: 265, startPoint y: 556, endPoint x: 261, endPoint y: 563, distance: 8.6
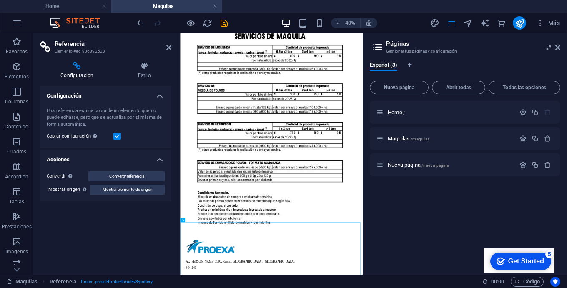
drag, startPoint x: 307, startPoint y: 556, endPoint x: 209, endPoint y: 547, distance: 99.2
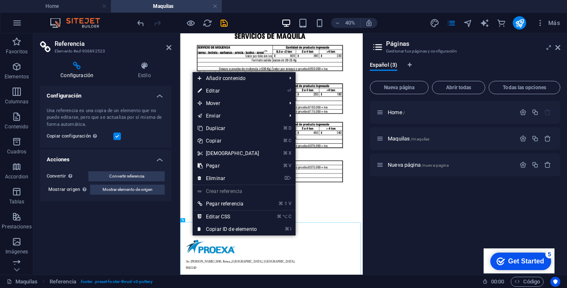
scroll to position [1, 0]
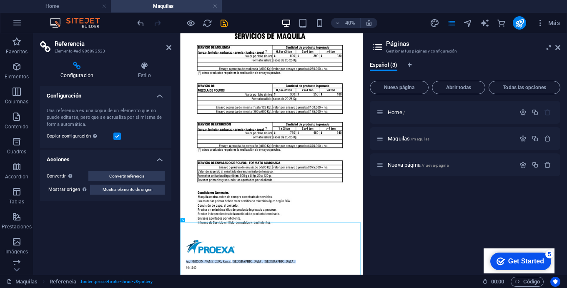
drag, startPoint x: 205, startPoint y: 528, endPoint x: 186, endPoint y: 517, distance: 21.5
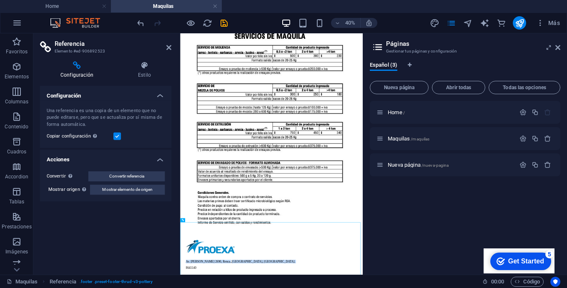
click at [383, 288] on figure at bounding box center [409, 268] width 450 height 511
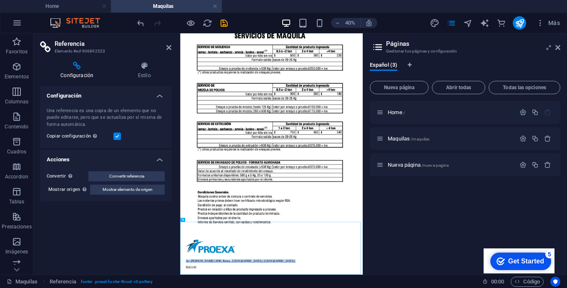
scroll to position [31, 0]
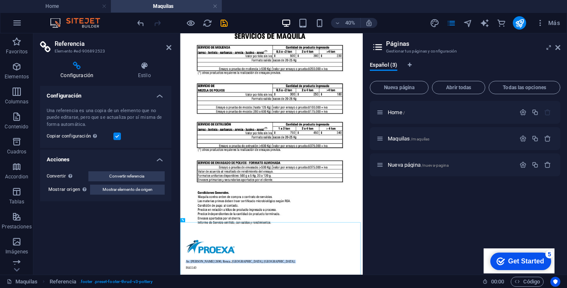
drag, startPoint x: 53, startPoint y: 564, endPoint x: 174, endPoint y: 240, distance: 345.8
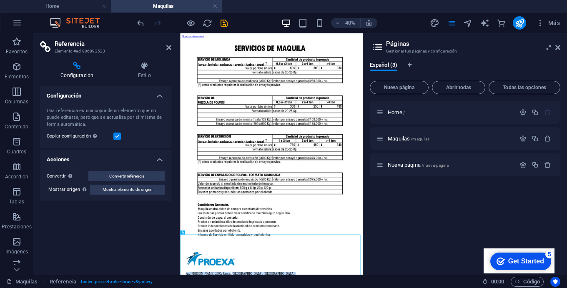
scroll to position [0, 0]
click at [456, 227] on div "Home / Maquilas /maquilas Nueva página /nueva-pagina" at bounding box center [465, 184] width 191 height 167
click at [438, 229] on div "Home / Maquilas /maquilas Nueva página /nueva-pagina" at bounding box center [465, 184] width 191 height 167
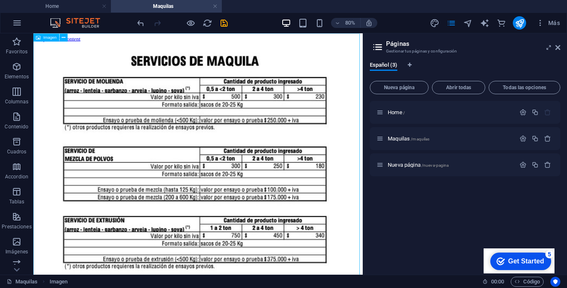
drag, startPoint x: 345, startPoint y: 415, endPoint x: 373, endPoint y: 258, distance: 159.2
click at [375, 259] on figure at bounding box center [239, 275] width 405 height 462
click at [454, 133] on div "Maquilas /maquilas" at bounding box center [465, 138] width 191 height 23
click at [551, 138] on icon "button" at bounding box center [547, 138] width 7 height 7
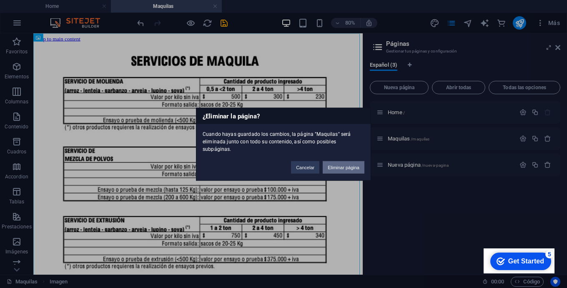
click at [345, 161] on button "Eliminar página" at bounding box center [344, 167] width 42 height 13
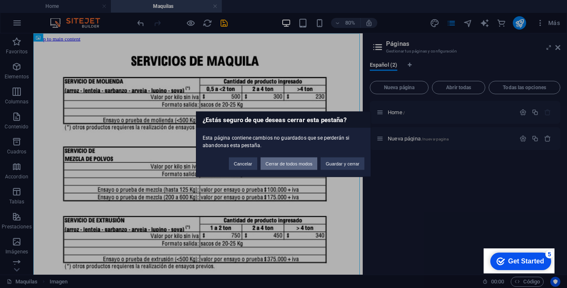
click at [283, 166] on button "Cerrar de todos modos" at bounding box center [289, 163] width 57 height 13
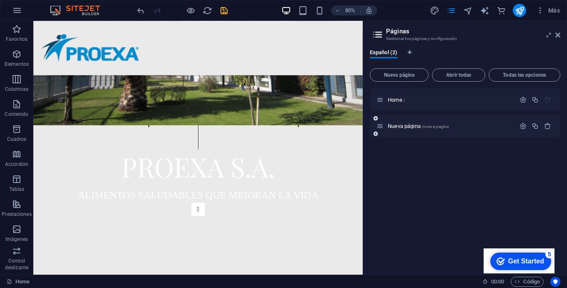
click at [481, 130] on div "Nueva página /nueva-pagina" at bounding box center [446, 126] width 139 height 10
click at [471, 125] on p "Nueva página /nueva-pagina" at bounding box center [450, 125] width 125 height 5
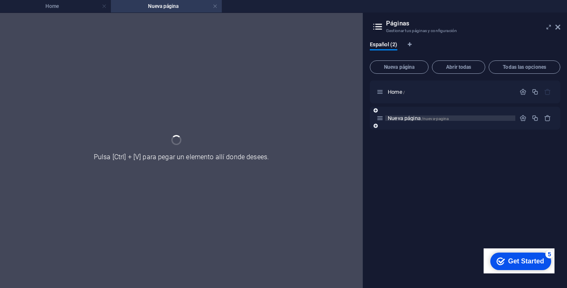
click at [471, 125] on div "Nueva página /nueva-pagina" at bounding box center [465, 118] width 191 height 23
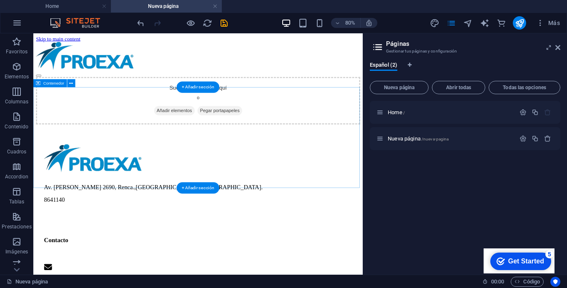
scroll to position [1, 0]
click at [124, 146] on div "Suelta el contenido aquí o Añadir elementos Pegar portapapeles" at bounding box center [239, 116] width 405 height 59
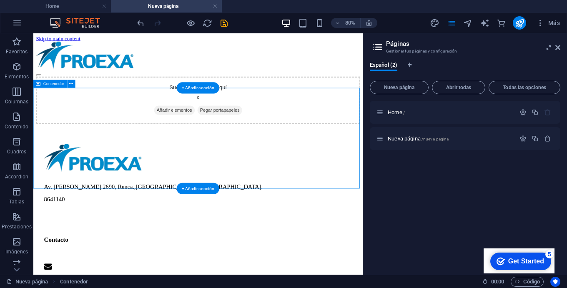
scroll to position [0, 0]
click at [16, 70] on icon "button" at bounding box center [17, 67] width 10 height 10
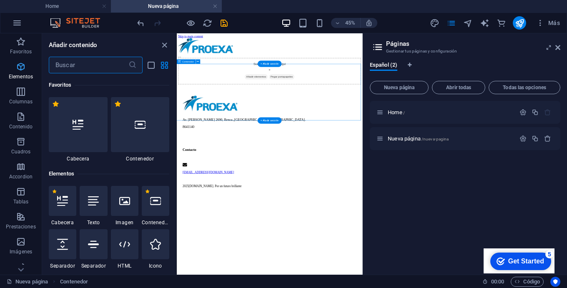
scroll to position [157, 0]
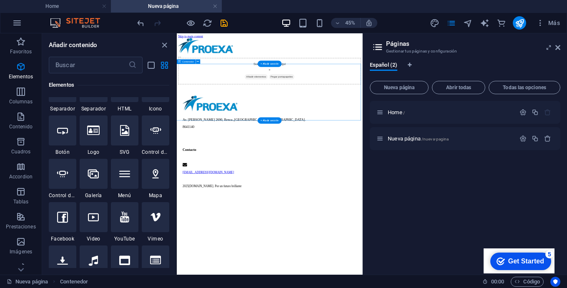
click at [123, 49] on icon at bounding box center [124, 43] width 11 height 11
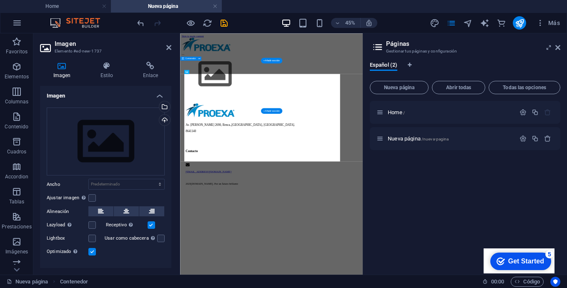
click at [123, 114] on div "Arrastra archivos aquí, haz clic para escoger archivos o selecciona archivos de…" at bounding box center [106, 142] width 118 height 68
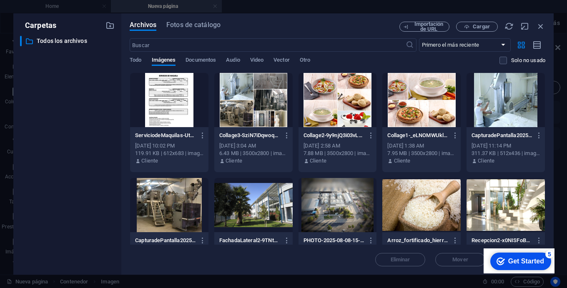
drag, startPoint x: 172, startPoint y: 103, endPoint x: 160, endPoint y: 107, distance: 12.5
click at [160, 107] on div "Archivos Fotos de catálogo Importación de URL Cargar ​ Primero el más reciente …" at bounding box center [337, 144] width 433 height 262
click at [160, 107] on div at bounding box center [169, 100] width 78 height 54
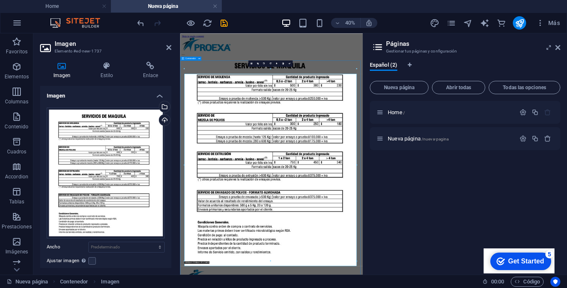
click at [512, 68] on div at bounding box center [409, 66] width 450 height 44
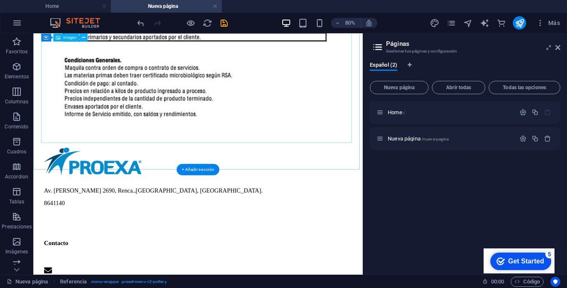
scroll to position [398, 0]
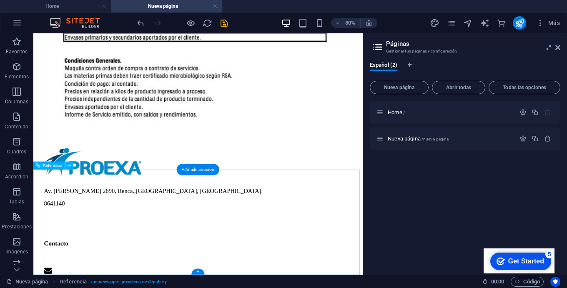
drag, startPoint x: 388, startPoint y: 54, endPoint x: 129, endPoint y: 248, distance: 324.2
click at [129, 248] on div "Av. [PERSON_NAME][STREET_ADDRESS]. 8641140 Contacto [EMAIL_ADDRESS][DOMAIN_NAME…" at bounding box center [239, 22] width 405 height 753
click at [59, 227] on div "Av. [PERSON_NAME][STREET_ADDRESS]. 8641140 Contacto [EMAIL_ADDRESS][DOMAIN_NAME…" at bounding box center [239, 275] width 405 height 247
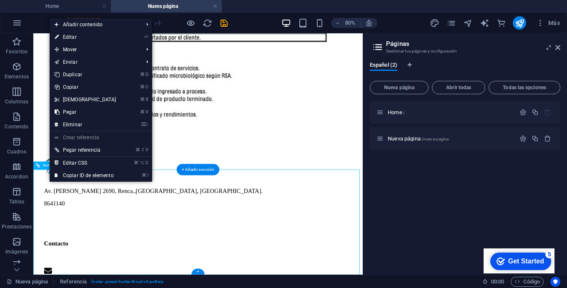
click at [49, 213] on div at bounding box center [239, 195] width 385 height 36
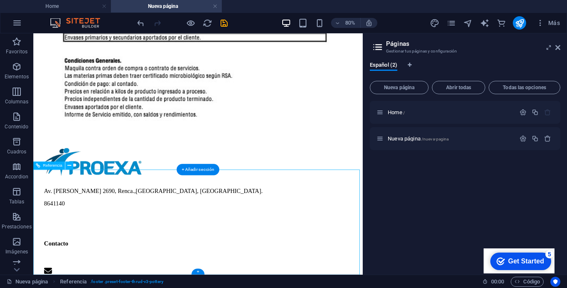
click at [49, 213] on div at bounding box center [239, 195] width 385 height 36
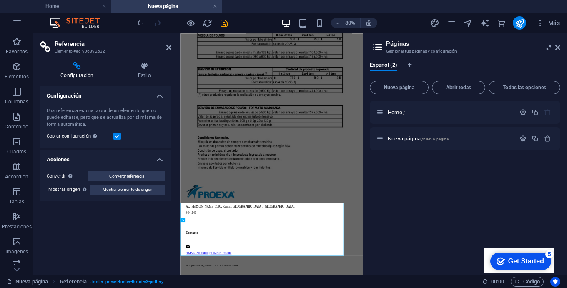
scroll to position [143, 0]
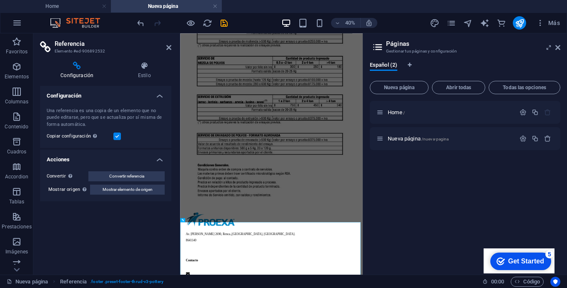
drag, startPoint x: 15, startPoint y: 196, endPoint x: 173, endPoint y: 224, distance: 160.2
click at [46, 190] on div "Convertir Convierte la referencia en un elemento independiente. Todos los cambi…" at bounding box center [105, 183] width 131 height 37
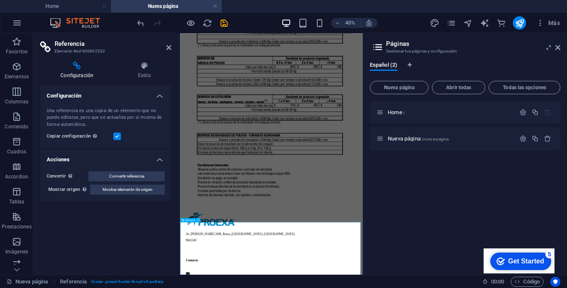
click at [143, 68] on icon at bounding box center [144, 66] width 54 height 8
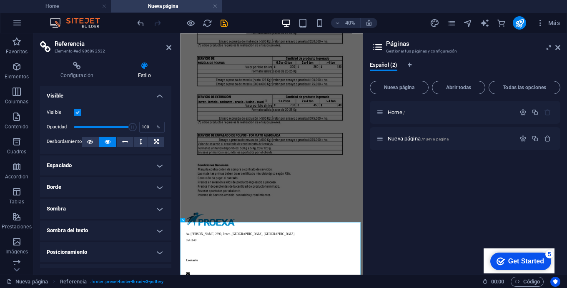
click at [77, 113] on label at bounding box center [78, 113] width 8 height 8
click at [0, 0] on input "Visible" at bounding box center [0, 0] width 0 height 0
click at [84, 68] on icon at bounding box center [77, 66] width 74 height 8
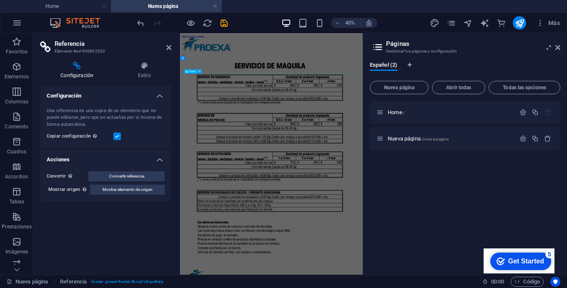
scroll to position [3, 0]
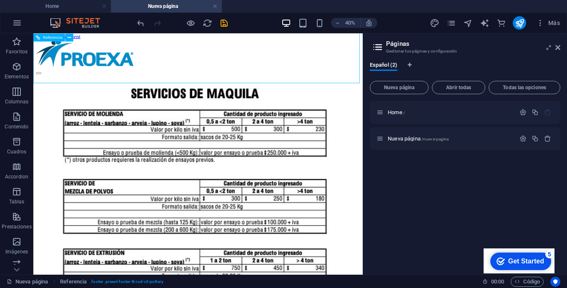
click at [319, 52] on div at bounding box center [239, 63] width 405 height 44
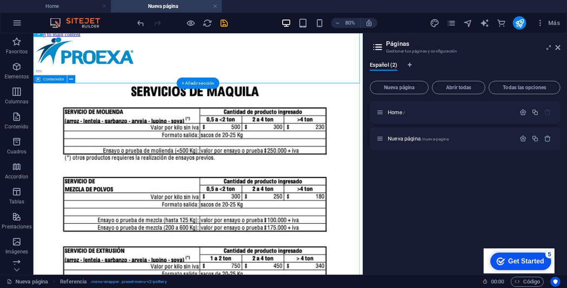
click at [186, 85] on div "+ Añadir sección" at bounding box center [198, 83] width 43 height 11
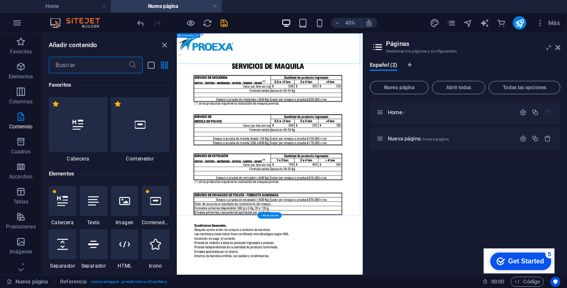
scroll to position [163, 0]
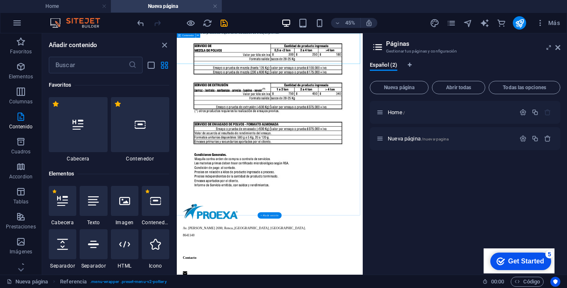
click at [269, 216] on div "+ Añadir sección" at bounding box center [270, 215] width 24 height 6
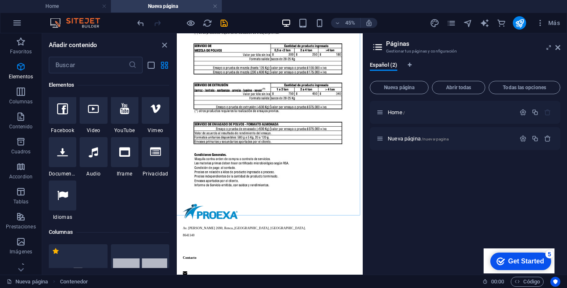
scroll to position [245, 0]
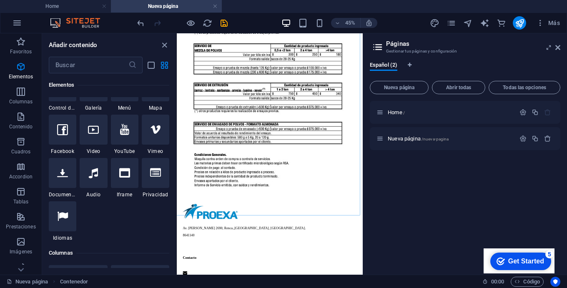
click at [67, 58] on div at bounding box center [63, 43] width 28 height 30
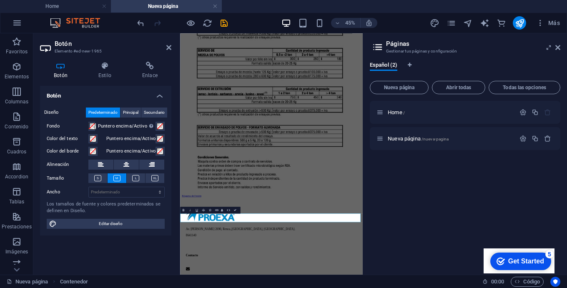
scroll to position [165, 0]
drag, startPoint x: 213, startPoint y: 486, endPoint x: 106, endPoint y: 471, distance: 107.4
click at [67, 118] on div "Diseño Predeterminado Principal Secundario Fondo Puntero encima/Activo [MEDICAL…" at bounding box center [105, 168] width 131 height 135
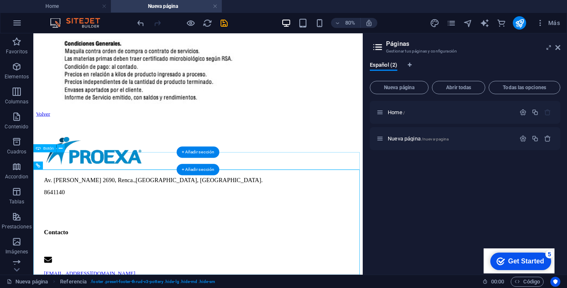
click at [72, 138] on div "Volver" at bounding box center [239, 134] width 405 height 8
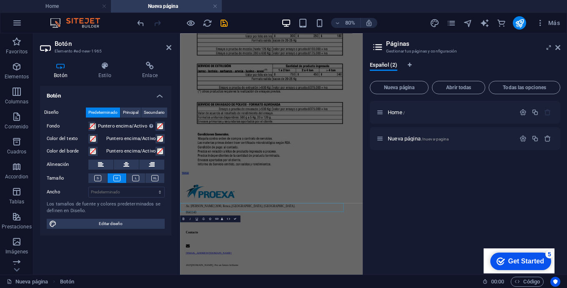
scroll to position [143, 0]
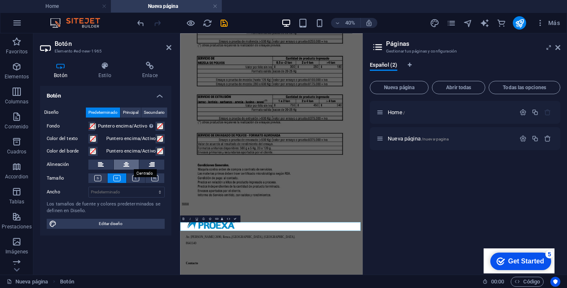
click at [128, 167] on icon at bounding box center [126, 165] width 6 height 10
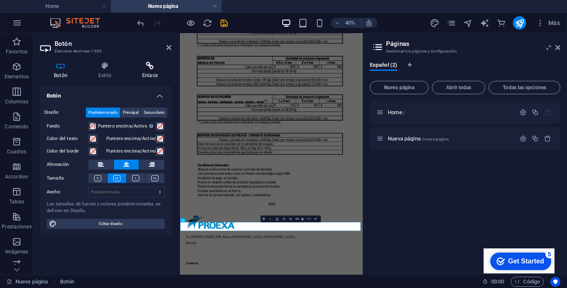
click at [144, 72] on h4 "Enlace" at bounding box center [149, 71] width 43 height 18
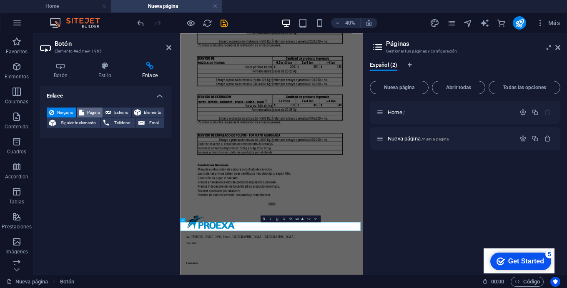
click at [87, 110] on span "Página" at bounding box center [93, 113] width 13 height 10
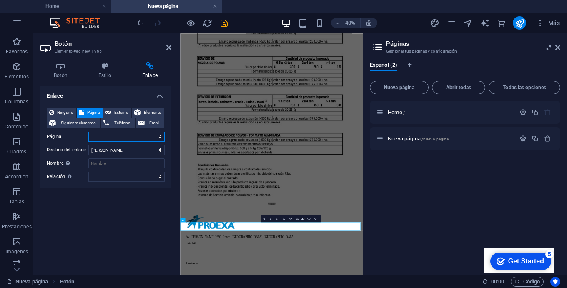
select select "0"
click at [426, 220] on div "Home / Nueva página /nueva-pagina" at bounding box center [465, 184] width 191 height 167
click at [169, 47] on icon at bounding box center [168, 47] width 5 height 7
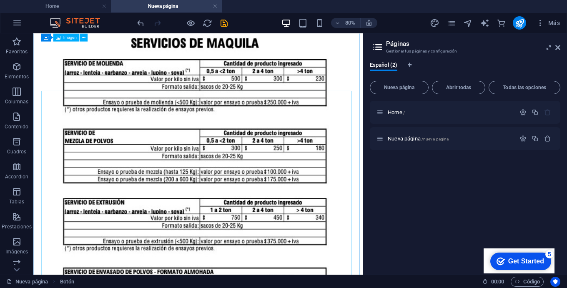
scroll to position [0, 0]
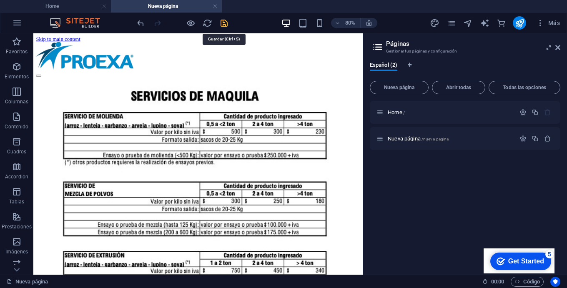
click at [223, 20] on icon "save" at bounding box center [224, 23] width 10 height 10
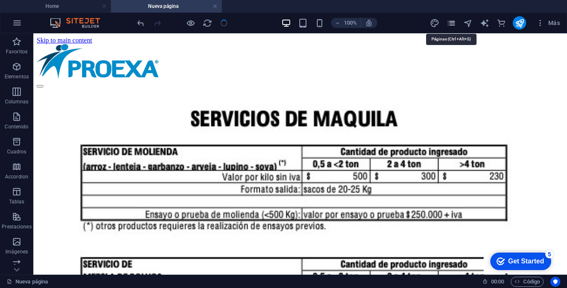
click at [450, 21] on icon "pages" at bounding box center [452, 23] width 10 height 10
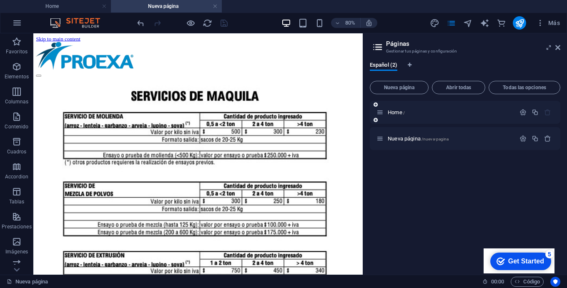
click at [424, 116] on div "Home /" at bounding box center [446, 113] width 139 height 10
click at [434, 111] on p "Home /" at bounding box center [450, 112] width 125 height 5
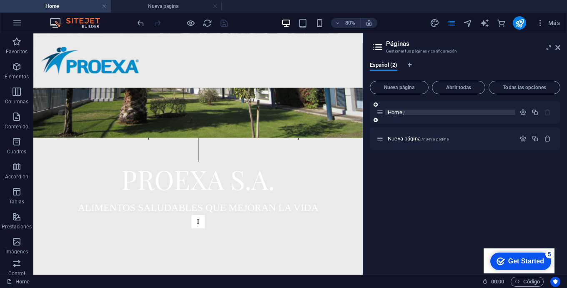
click at [434, 111] on p "Home /" at bounding box center [450, 112] width 125 height 5
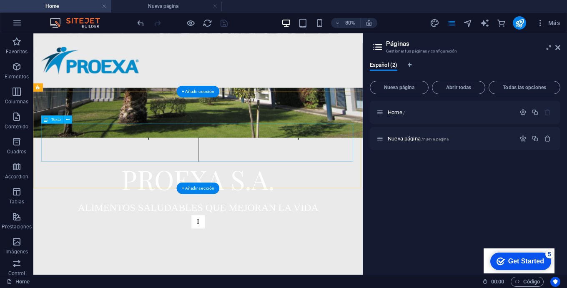
click at [151, 155] on div "Servicios de Maquilas Productos Disponibles" at bounding box center [239, 170] width 392 height 48
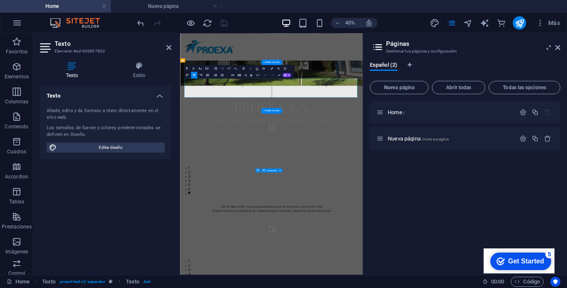
click at [127, 125] on div "Los tamaños de fuente y colores predeterminados se definen en Diseño." at bounding box center [106, 132] width 118 height 14
click at [136, 62] on h4 "Estilo" at bounding box center [139, 71] width 64 height 18
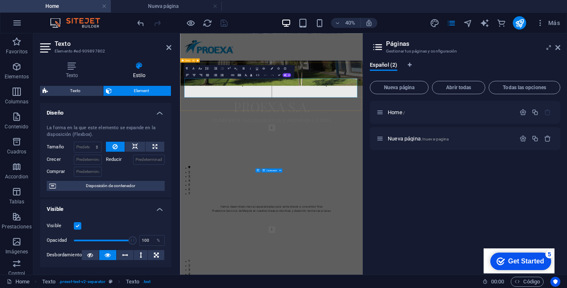
click at [272, 159] on span "Servicios de Maquilas" at bounding box center [292, 158] width 153 height 18
click at [209, 156] on p "Servicios de Maquilas" at bounding box center [292, 158] width 205 height 24
drag, startPoint x: 216, startPoint y: 159, endPoint x: 380, endPoint y: 161, distance: 164.8
click at [380, 161] on p "Servicios de Maquilas" at bounding box center [292, 158] width 205 height 24
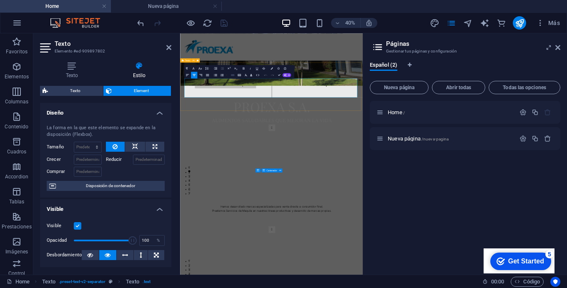
click at [233, 73] on icon "button" at bounding box center [233, 75] width 4 height 4
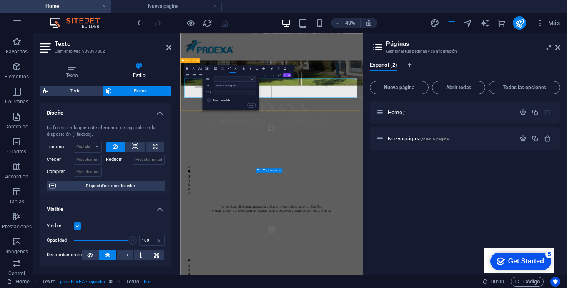
click at [249, 76] on input "URL" at bounding box center [235, 78] width 42 height 5
click at [251, 78] on icon "button" at bounding box center [251, 79] width 3 height 3
click at [239, 82] on link "Home" at bounding box center [237, 84] width 35 height 5
click at [251, 77] on icon "button" at bounding box center [251, 79] width 3 height 4
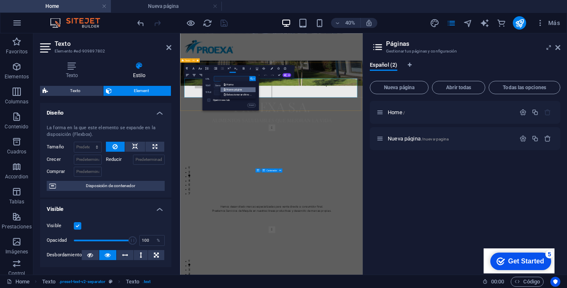
click at [242, 87] on p "Nueva página" at bounding box center [233, 89] width 19 height 5
drag, startPoint x: 253, startPoint y: 86, endPoint x: 183, endPoint y: 184, distance: 120.7
click at [253, 103] on button "Insert" at bounding box center [251, 105] width 8 height 4
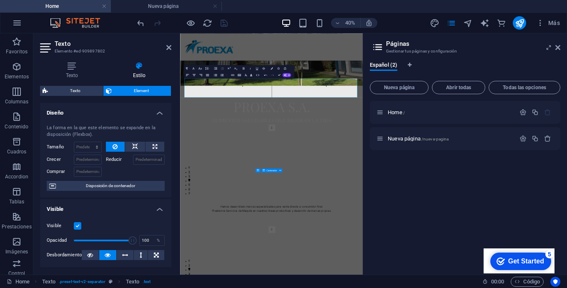
click at [415, 179] on div "Home / Nueva página /nueva-pagina" at bounding box center [465, 184] width 191 height 167
click at [418, 139] on span "Nueva página /nueva-pagina" at bounding box center [418, 139] width 61 height 6
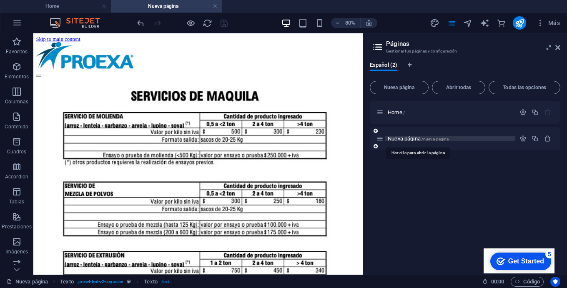
click at [413, 140] on span "Nueva página /nueva-pagina" at bounding box center [418, 139] width 61 height 6
click at [395, 140] on span "Nueva página /nueva-pagina" at bounding box center [418, 139] width 61 height 6
click at [395, 139] on span "Nueva página /nueva-pagina" at bounding box center [418, 139] width 61 height 6
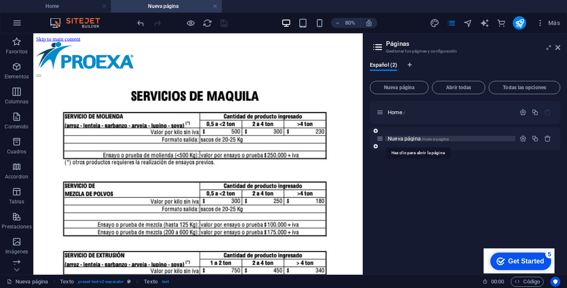
click at [395, 139] on span "Nueva página /nueva-pagina" at bounding box center [418, 139] width 61 height 6
click at [386, 139] on div "Nueva página /nueva-pagina" at bounding box center [450, 138] width 130 height 5
click at [398, 140] on span "Nueva página /nueva-pagina" at bounding box center [418, 139] width 61 height 6
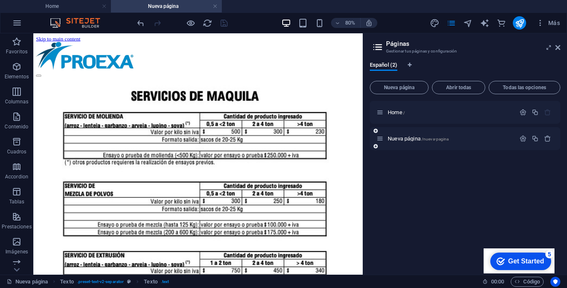
click at [382, 139] on icon at bounding box center [380, 138] width 7 height 7
click at [440, 140] on span "/nueva-pagina" at bounding box center [436, 139] width 28 height 5
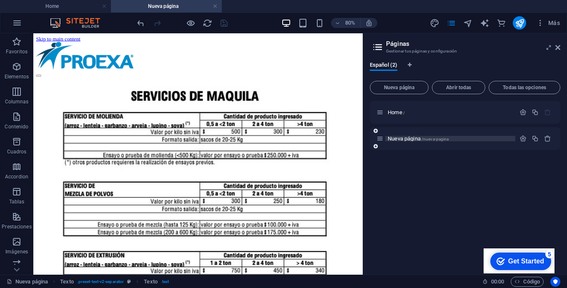
click at [440, 140] on span "/nueva-pagina" at bounding box center [436, 139] width 28 height 5
click at [425, 199] on div "Home / Nueva página /nueva-pagina" at bounding box center [465, 184] width 191 height 167
click at [403, 139] on span "Nueva página /nueva-pagina" at bounding box center [418, 139] width 61 height 6
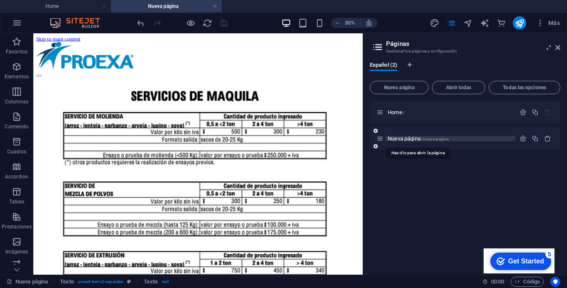
click at [403, 139] on span "Nueva página /nueva-pagina" at bounding box center [418, 139] width 61 height 6
click at [393, 138] on span "Nueva página /nueva-pagina" at bounding box center [418, 139] width 61 height 6
drag, startPoint x: 394, startPoint y: 138, endPoint x: 430, endPoint y: 139, distance: 36.7
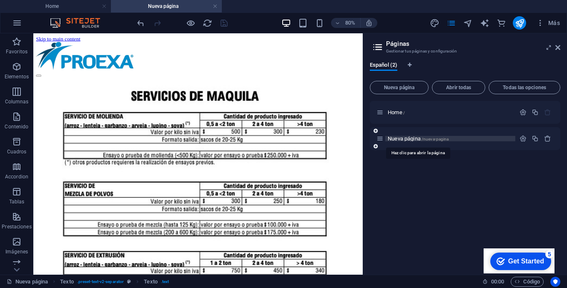
click at [426, 139] on span "Nueva página /nueva-pagina" at bounding box center [418, 139] width 61 height 6
drag, startPoint x: 431, startPoint y: 139, endPoint x: 406, endPoint y: 139, distance: 25.4
click at [406, 139] on span "Nueva página /nueva-pagina" at bounding box center [418, 139] width 61 height 6
click at [463, 140] on p "Nueva página /nueva-pagina" at bounding box center [450, 138] width 125 height 5
click at [520, 138] on icon "button" at bounding box center [523, 138] width 7 height 7
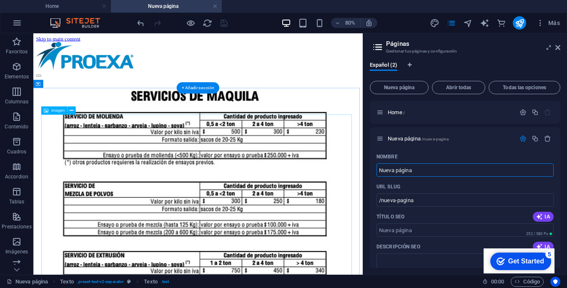
drag, startPoint x: 450, startPoint y: 206, endPoint x: 430, endPoint y: 206, distance: 19.6
click at [420, 172] on input "Nueva página" at bounding box center [465, 170] width 177 height 13
drag, startPoint x: 419, startPoint y: 171, endPoint x: 375, endPoint y: 170, distance: 43.8
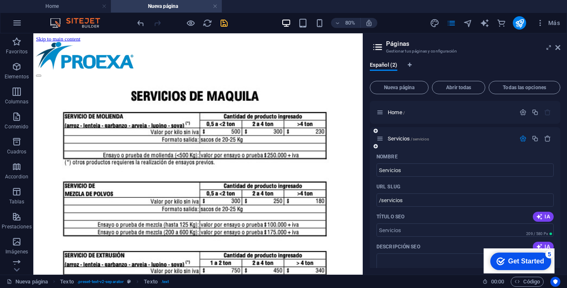
type input "Servicios"
type input "/servicios"
click at [223, 23] on icon "save" at bounding box center [224, 23] width 10 height 10
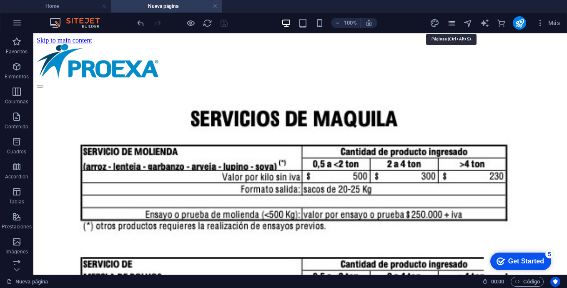
click at [452, 25] on icon "pages" at bounding box center [452, 23] width 10 height 10
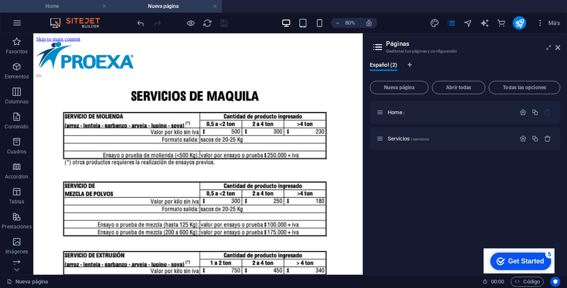
click at [62, 7] on h4 "Home" at bounding box center [55, 6] width 111 height 9
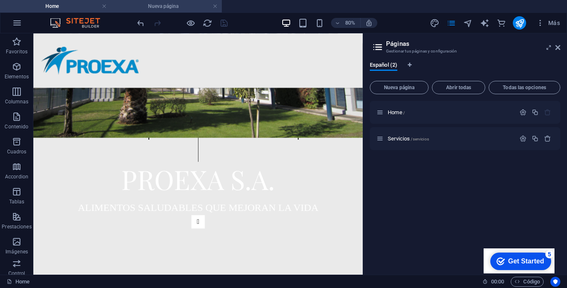
click at [183, 10] on h4 "Nueva página" at bounding box center [166, 6] width 111 height 9
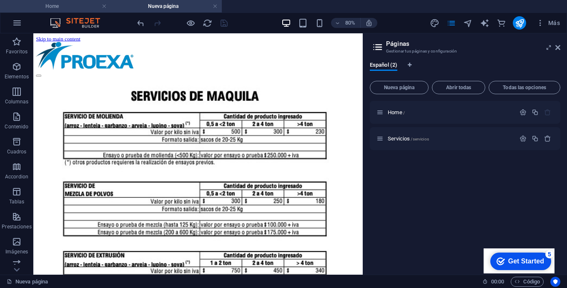
click at [70, 4] on h4 "Home" at bounding box center [55, 6] width 111 height 9
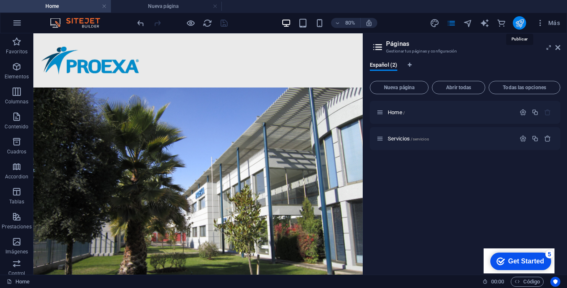
click at [520, 23] on icon "publish" at bounding box center [520, 23] width 10 height 10
